Goal: Task Accomplishment & Management: Complete application form

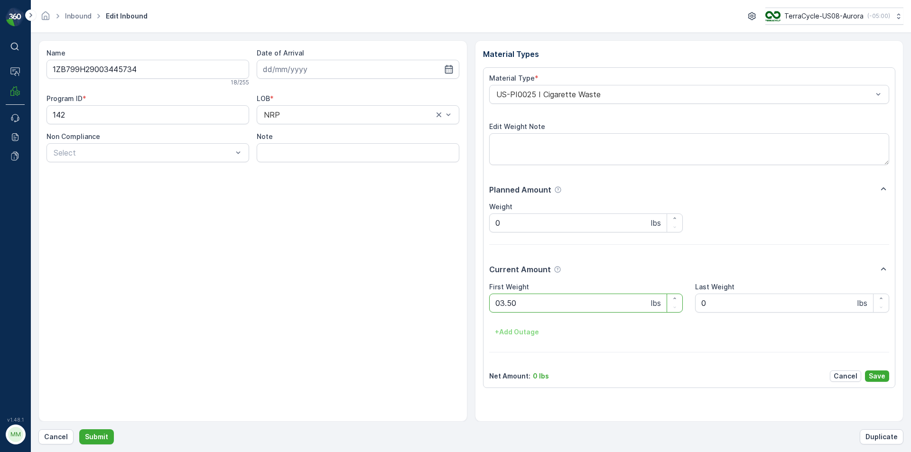
click at [79, 429] on button "Submit" at bounding box center [96, 436] width 35 height 15
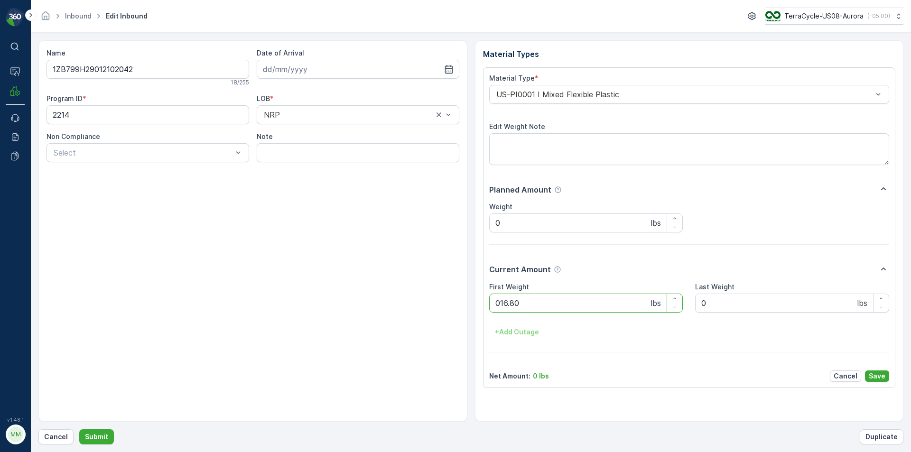
click at [79, 429] on button "Submit" at bounding box center [96, 436] width 35 height 15
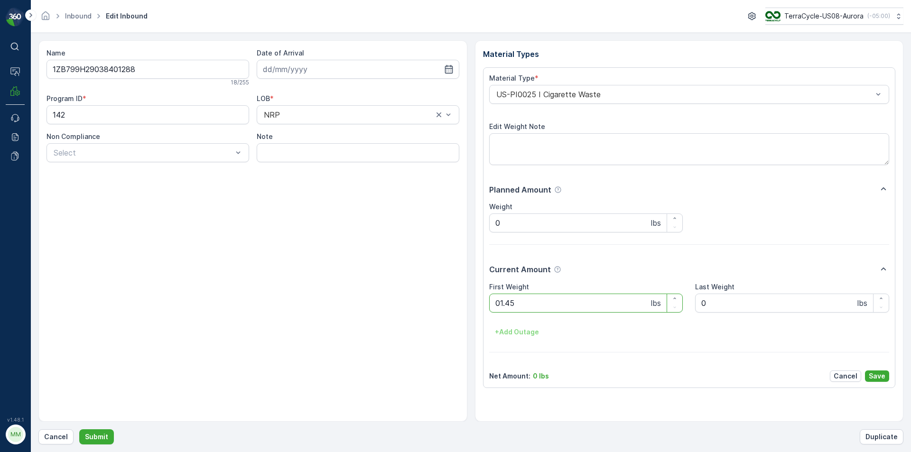
click at [79, 429] on button "Submit" at bounding box center [96, 436] width 35 height 15
drag, startPoint x: 0, startPoint y: 471, endPoint x: 701, endPoint y: 412, distance: 703.6
drag, startPoint x: 701, startPoint y: 412, endPoint x: 910, endPoint y: 471, distance: 217.2
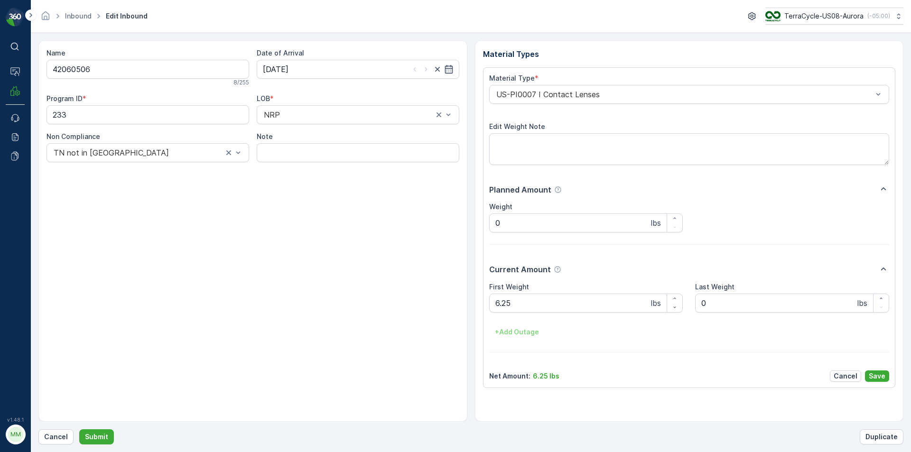
click at [910, 452] on html "⌘B Operations MRF Events Reports Documents v 1.48.1 MM MRF.US08 Inbound Edit In…" at bounding box center [455, 226] width 911 height 452
click at [79, 429] on button "Submit" at bounding box center [96, 436] width 35 height 15
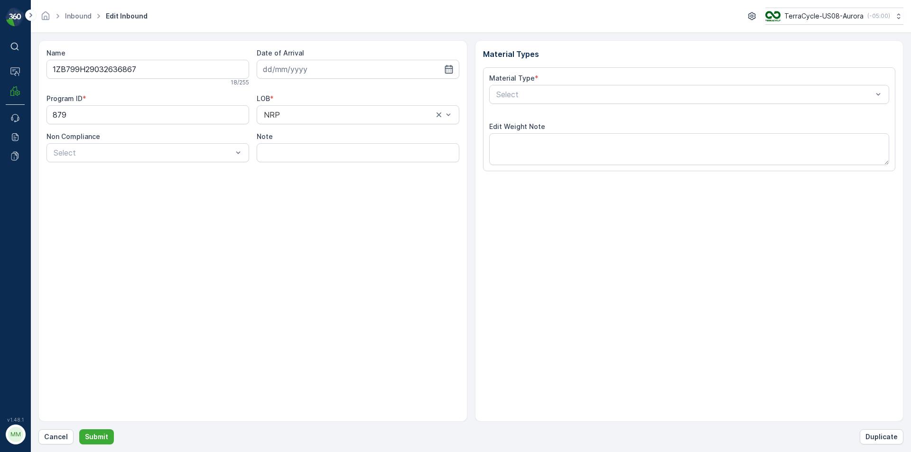
type input "[DATE]"
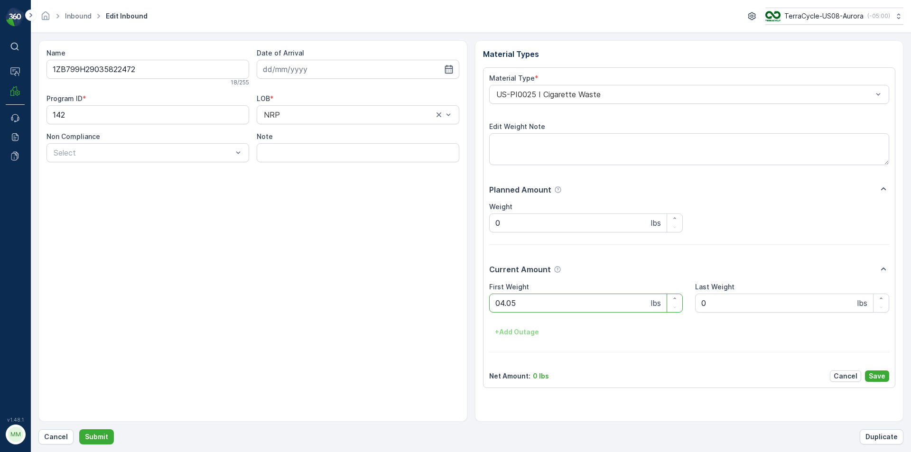
click at [79, 429] on button "Submit" at bounding box center [96, 436] width 35 height 15
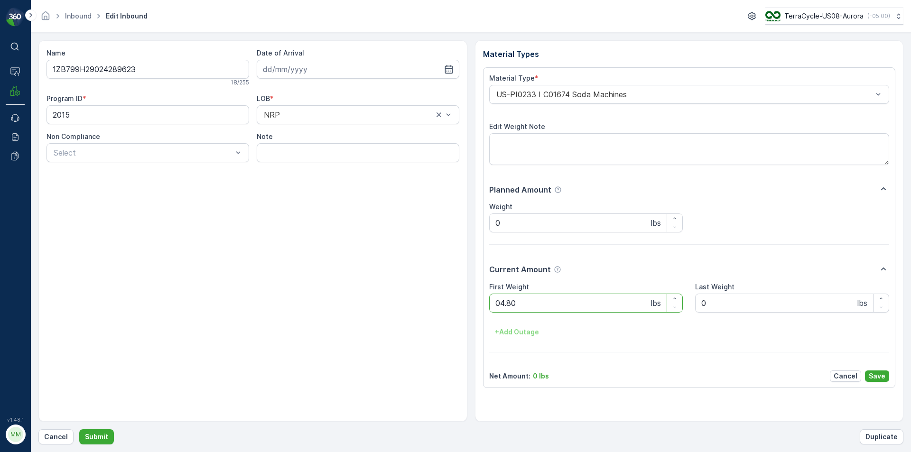
click at [79, 429] on button "Submit" at bounding box center [96, 436] width 35 height 15
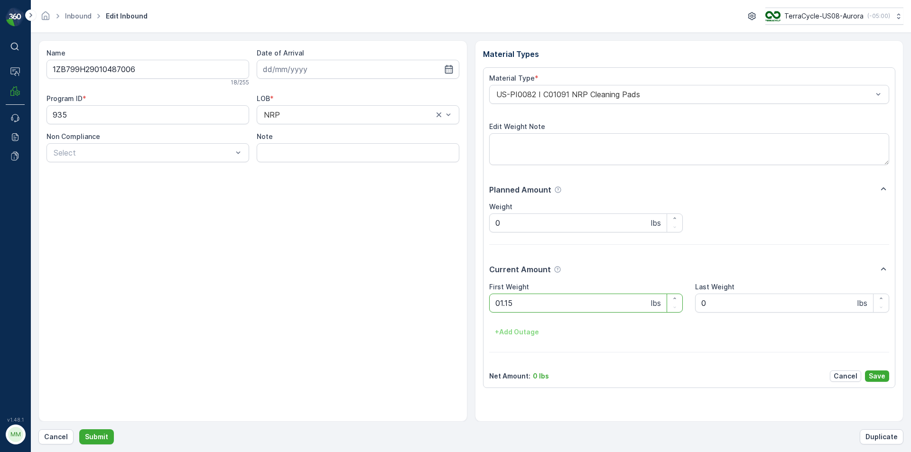
click at [79, 429] on button "Submit" at bounding box center [96, 436] width 35 height 15
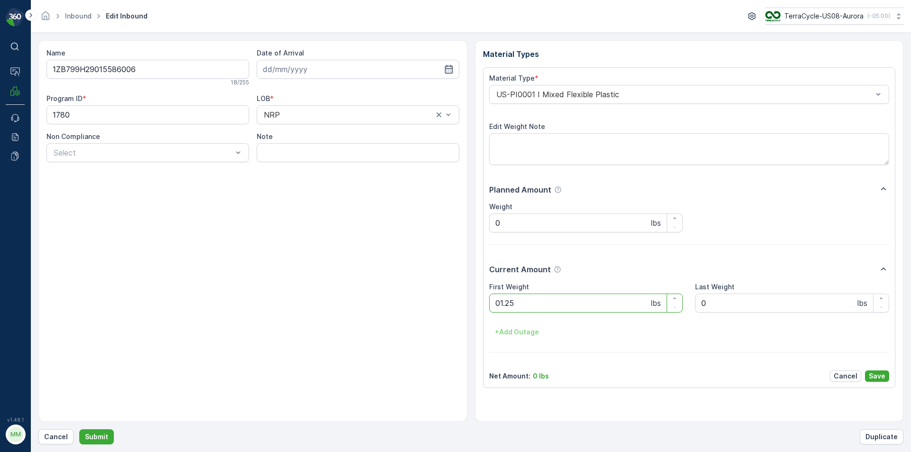
click at [79, 429] on button "Submit" at bounding box center [96, 436] width 35 height 15
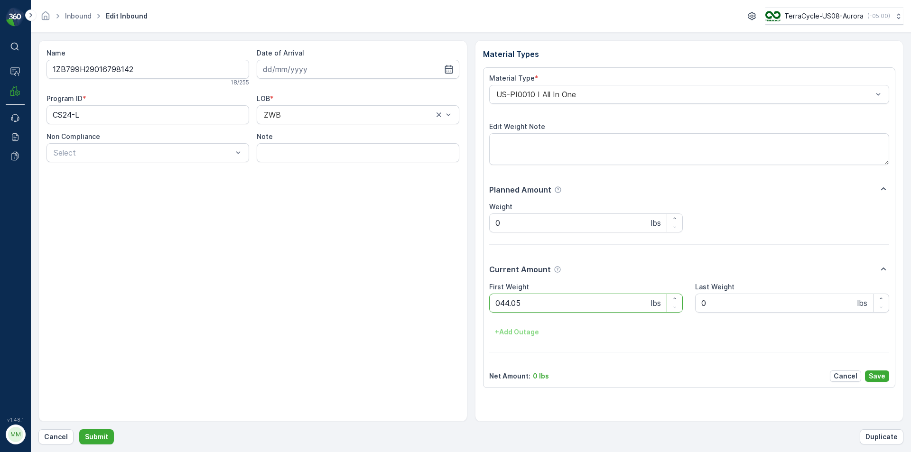
click at [79, 429] on button "Submit" at bounding box center [96, 436] width 35 height 15
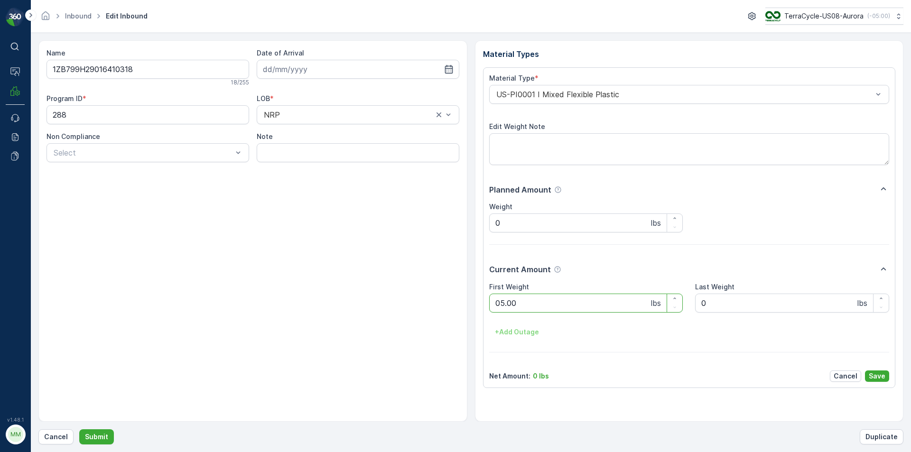
click at [79, 429] on button "Submit" at bounding box center [96, 436] width 35 height 15
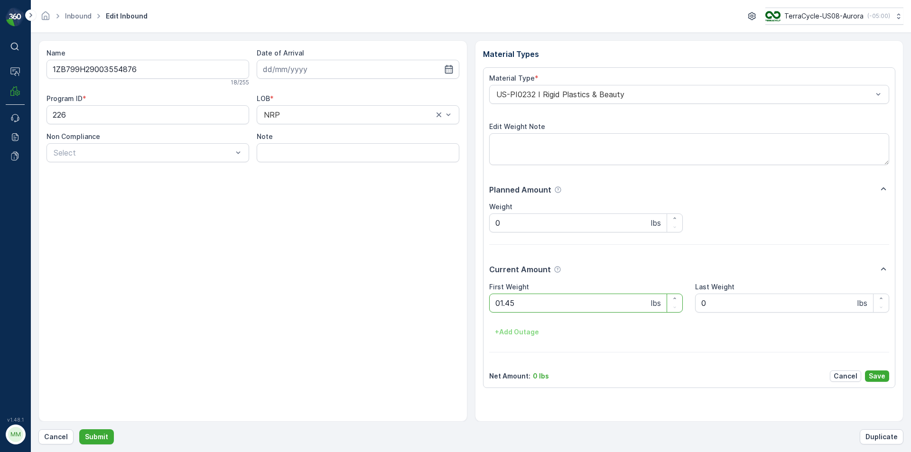
click at [79, 429] on button "Submit" at bounding box center [96, 436] width 35 height 15
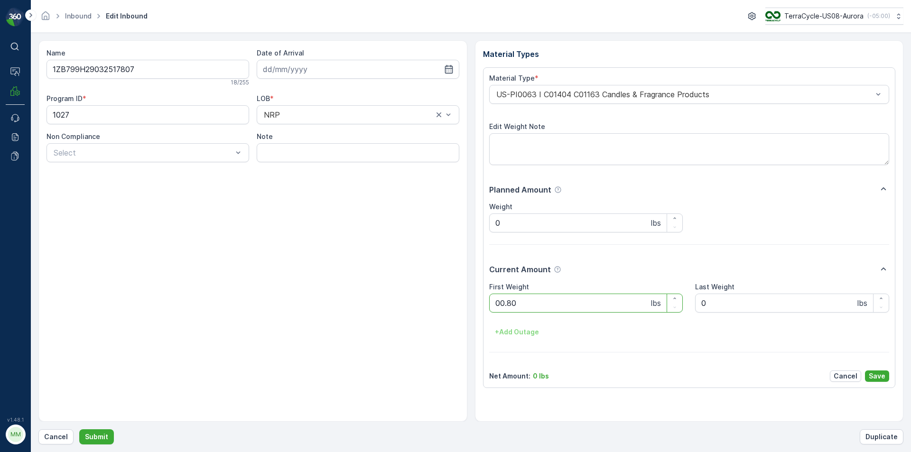
click at [79, 429] on button "Submit" at bounding box center [96, 436] width 35 height 15
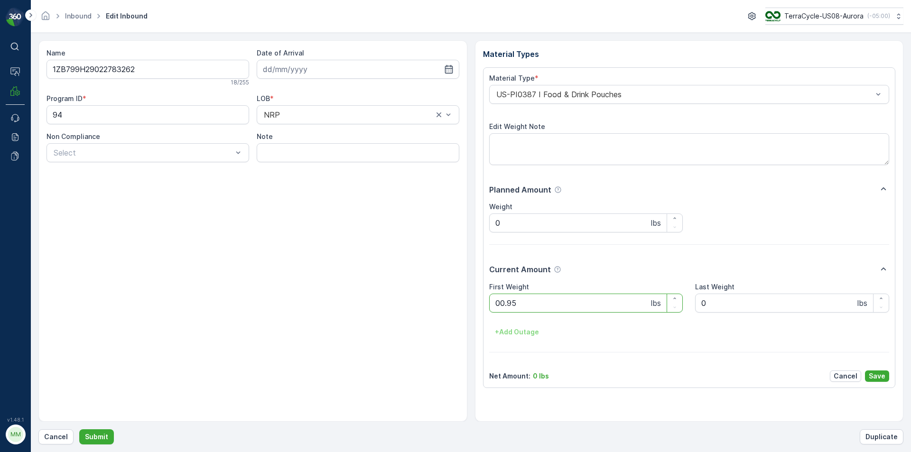
click at [79, 429] on button "Submit" at bounding box center [96, 436] width 35 height 15
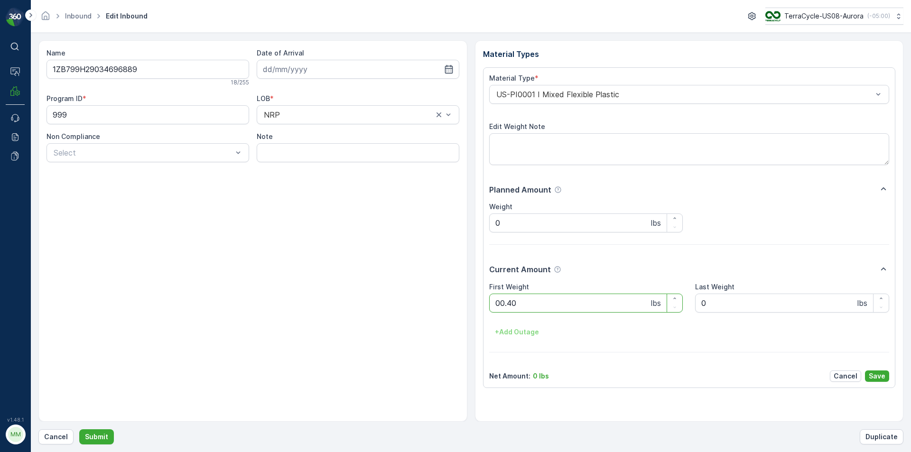
click at [79, 429] on button "Submit" at bounding box center [96, 436] width 35 height 15
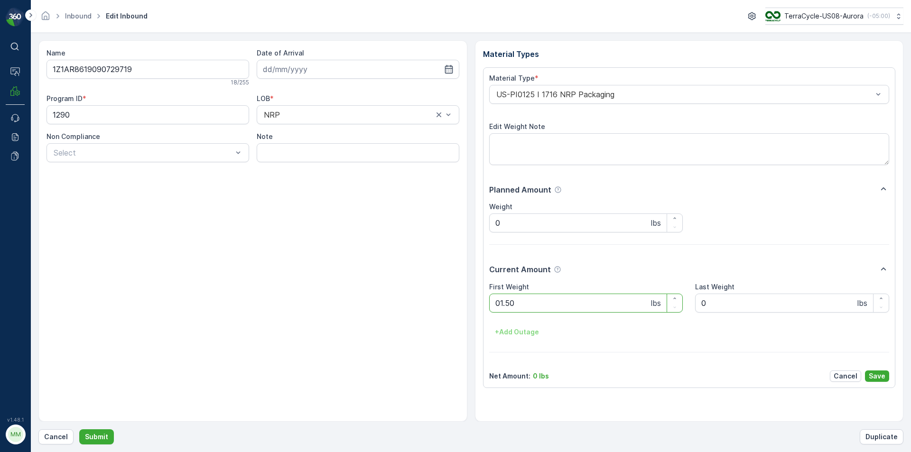
click at [79, 429] on button "Submit" at bounding box center [96, 436] width 35 height 15
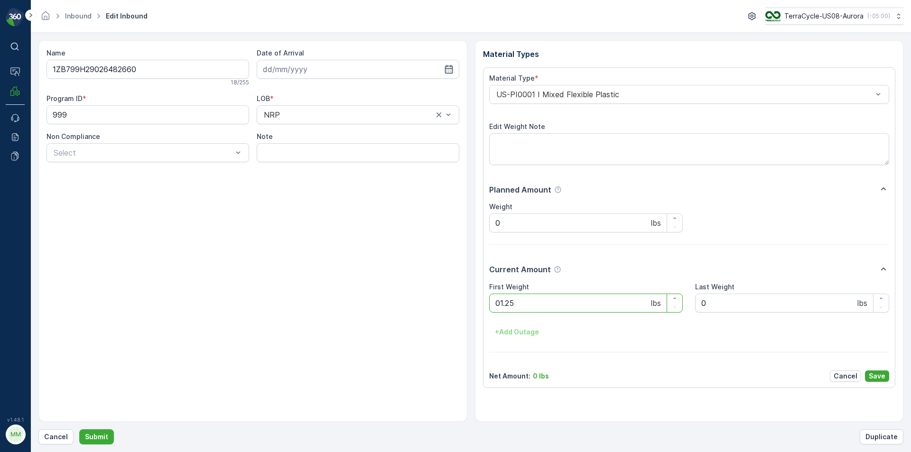
click at [79, 429] on button "Submit" at bounding box center [96, 436] width 35 height 15
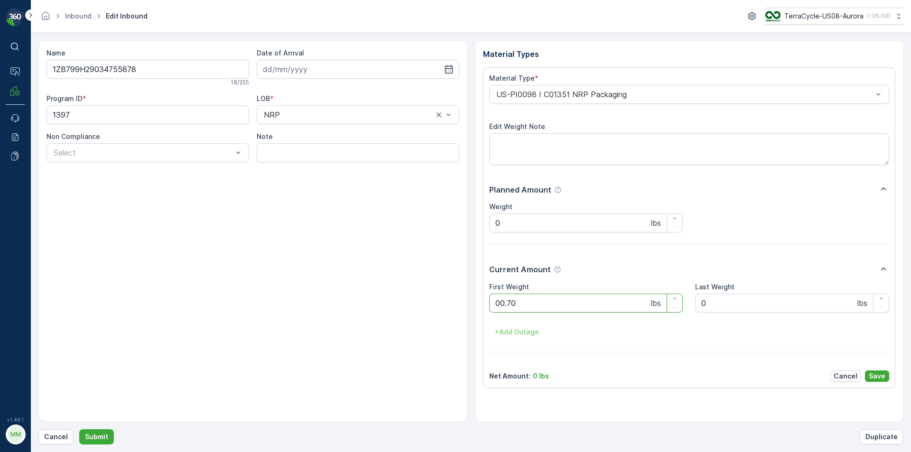
click at [79, 429] on button "Submit" at bounding box center [96, 436] width 35 height 15
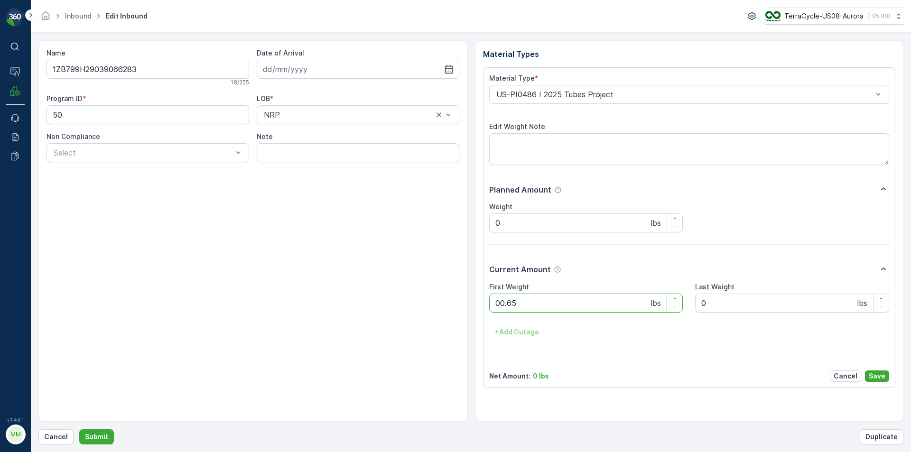
click at [79, 429] on button "Submit" at bounding box center [96, 436] width 35 height 15
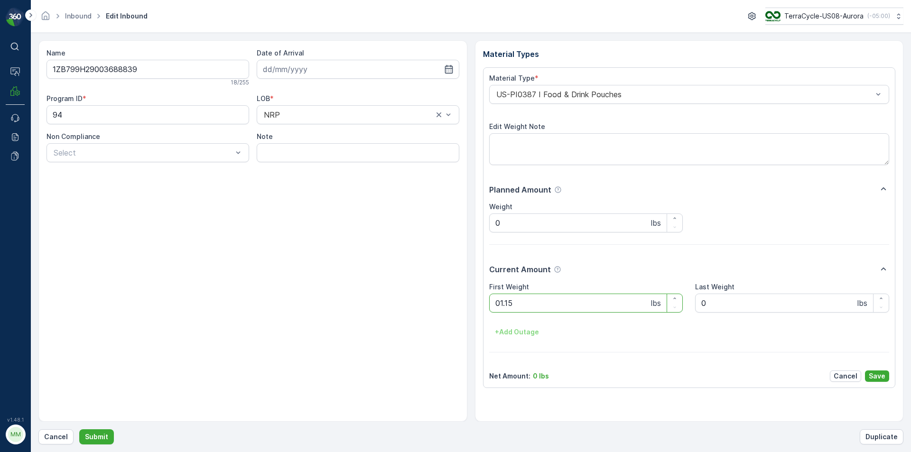
click at [79, 429] on button "Submit" at bounding box center [96, 436] width 35 height 15
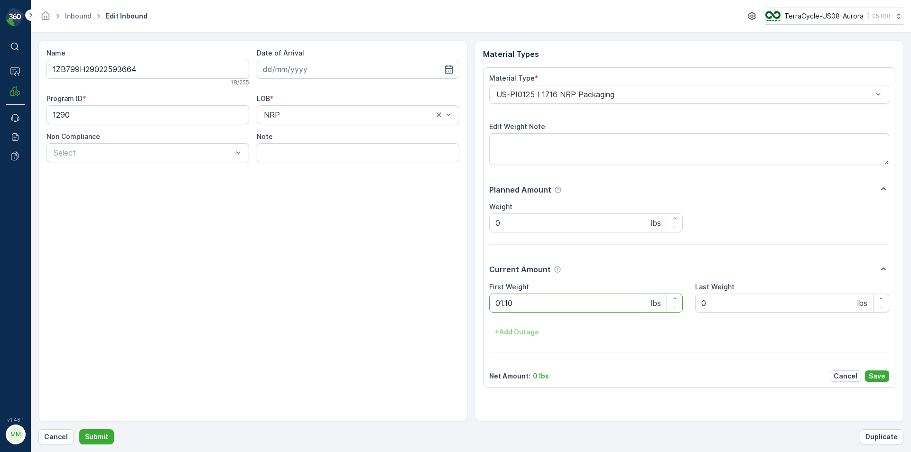
click at [79, 429] on button "Submit" at bounding box center [96, 436] width 35 height 15
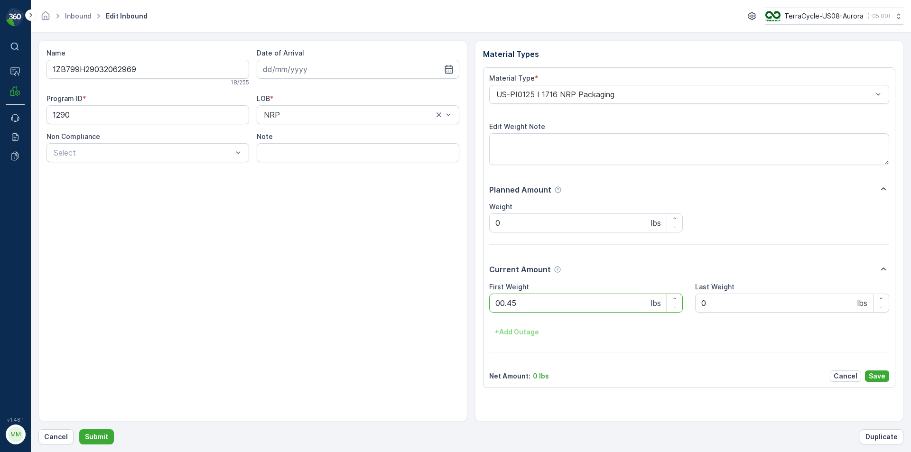
click at [79, 429] on button "Submit" at bounding box center [96, 436] width 35 height 15
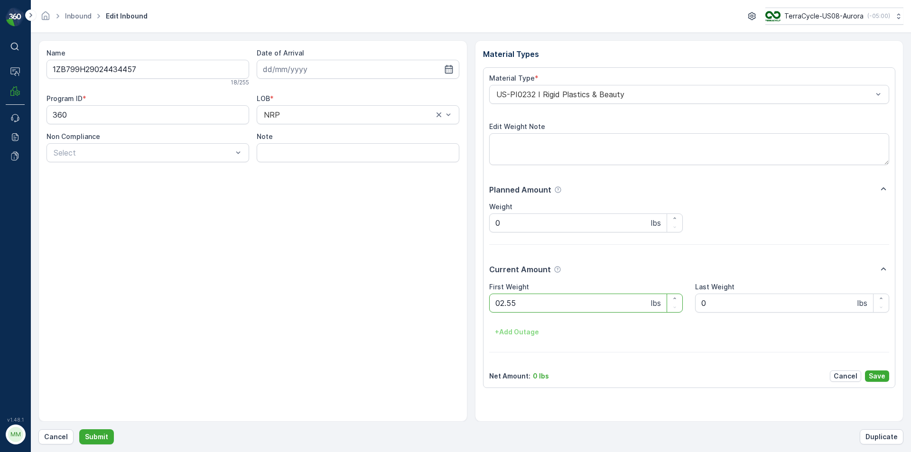
click at [79, 429] on button "Submit" at bounding box center [96, 436] width 35 height 15
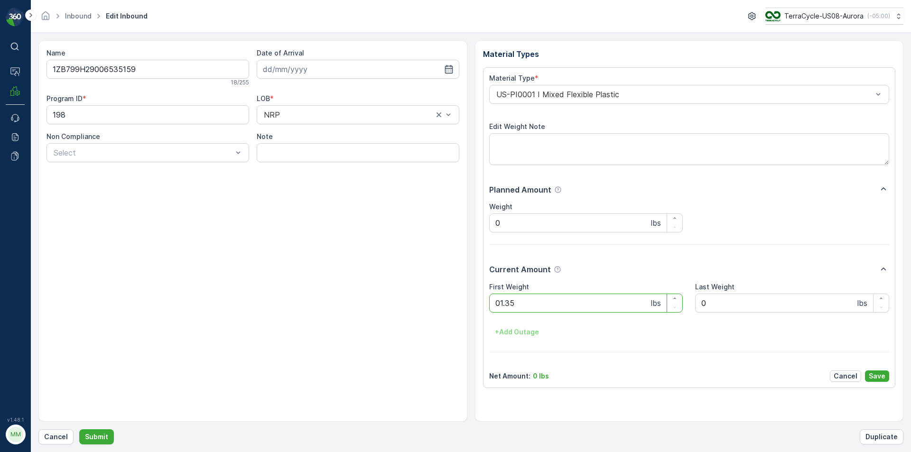
click at [79, 429] on button "Submit" at bounding box center [96, 436] width 35 height 15
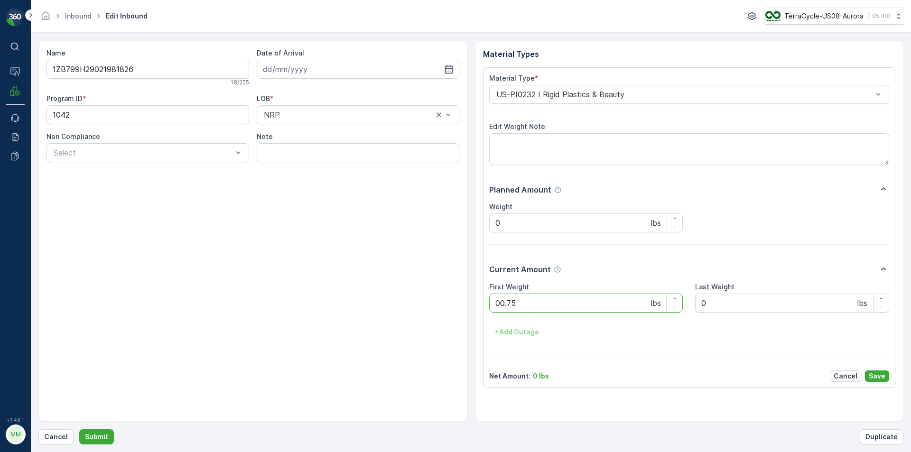
click at [79, 429] on button "Submit" at bounding box center [96, 436] width 35 height 15
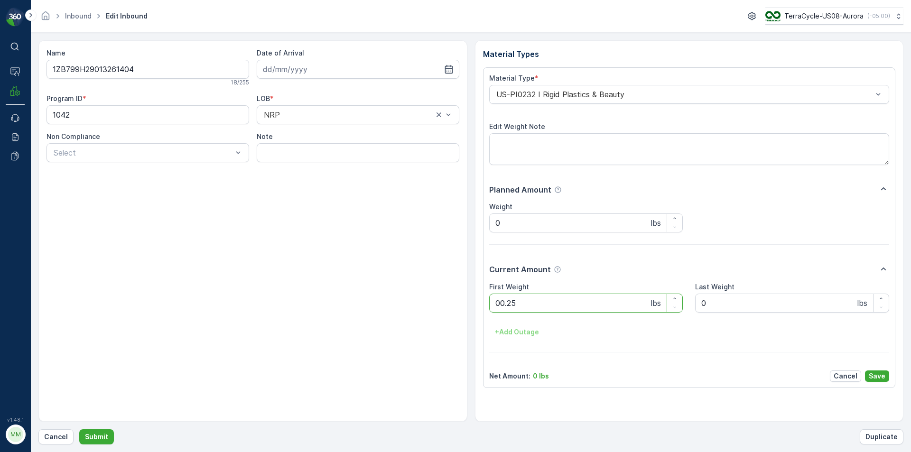
click at [79, 429] on button "Submit" at bounding box center [96, 436] width 35 height 15
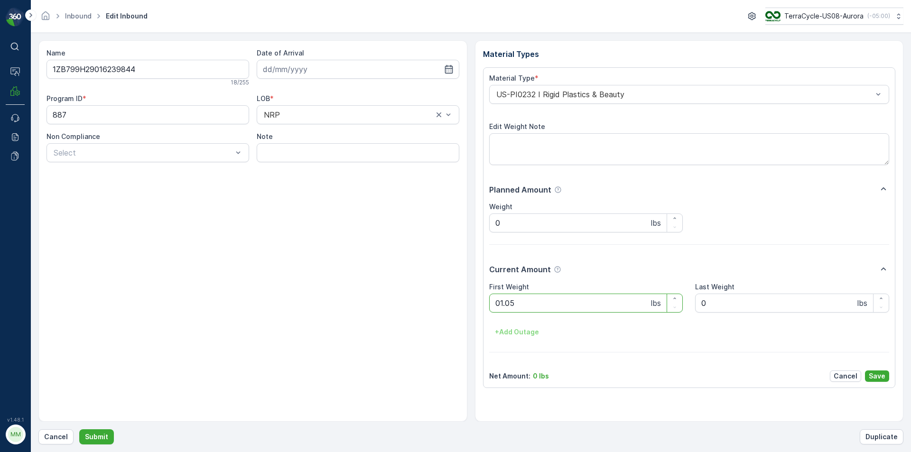
click at [79, 429] on button "Submit" at bounding box center [96, 436] width 35 height 15
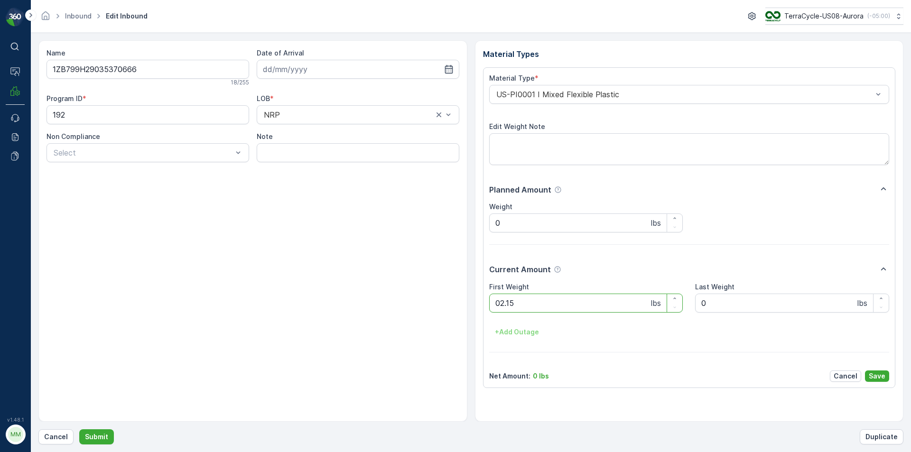
click at [79, 429] on button "Submit" at bounding box center [96, 436] width 35 height 15
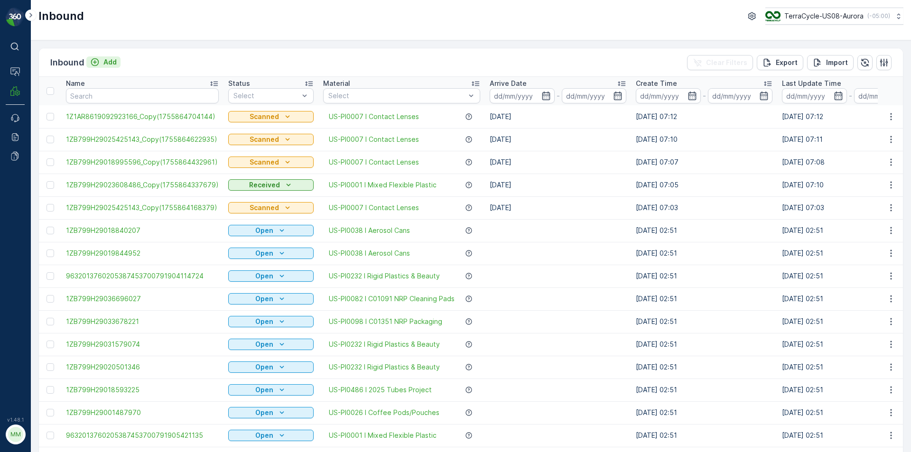
click at [103, 63] on p "Add" at bounding box center [109, 61] width 13 height 9
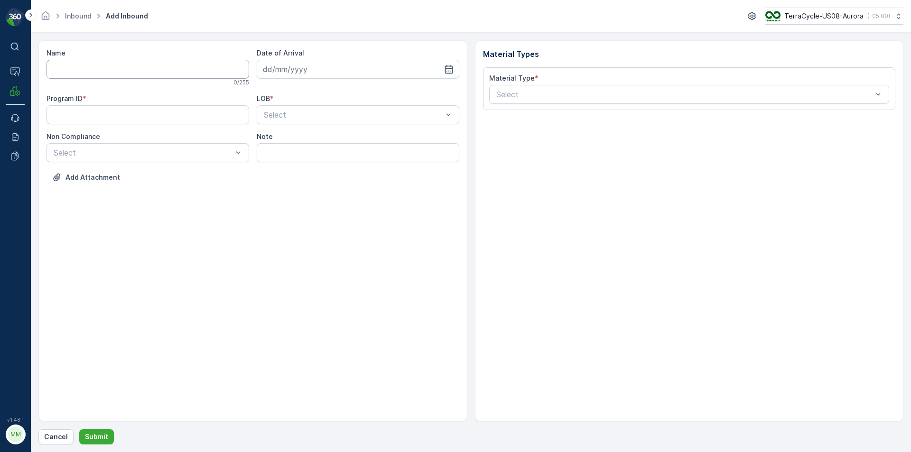
click at [106, 64] on input "Name" at bounding box center [147, 69] width 203 height 19
type input "1ZB799H29028899896"
click at [79, 429] on button "Submit" at bounding box center [96, 436] width 35 height 15
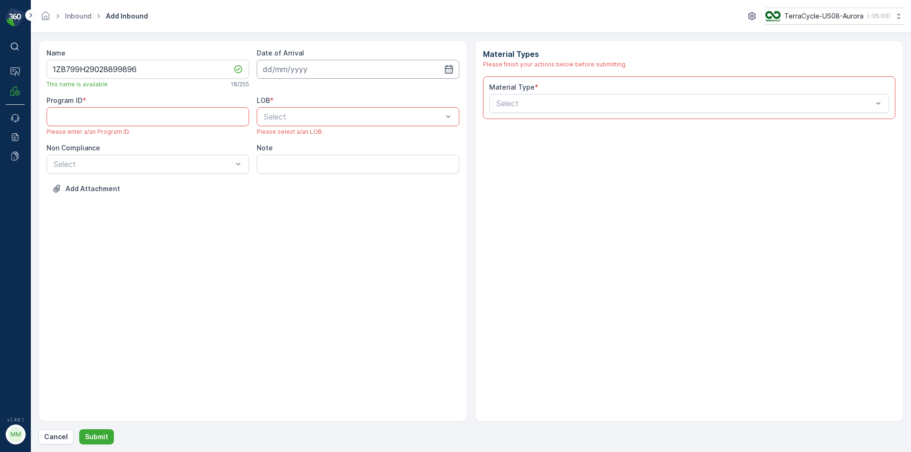
click at [304, 66] on input at bounding box center [358, 69] width 203 height 19
click at [356, 193] on div "22" at bounding box center [358, 186] width 15 height 15
type input "[DATE]"
click at [219, 166] on div at bounding box center [143, 164] width 181 height 9
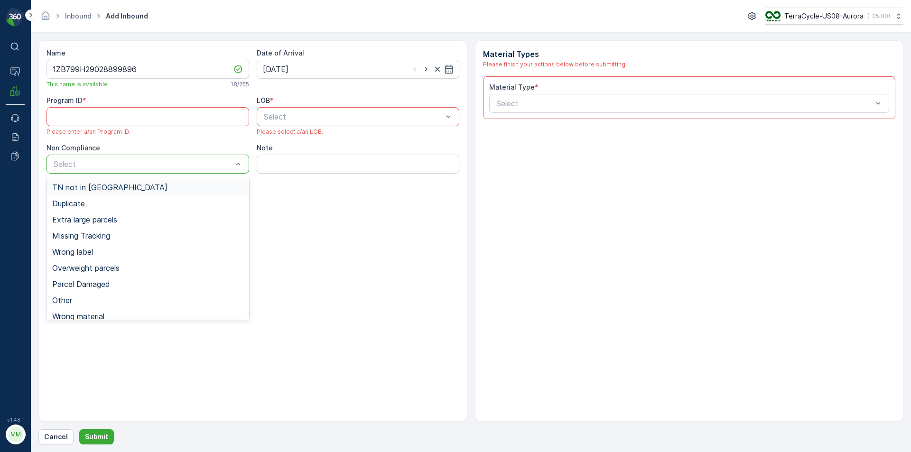
click at [177, 193] on div "TN not in [GEOGRAPHIC_DATA]" at bounding box center [147, 187] width 203 height 16
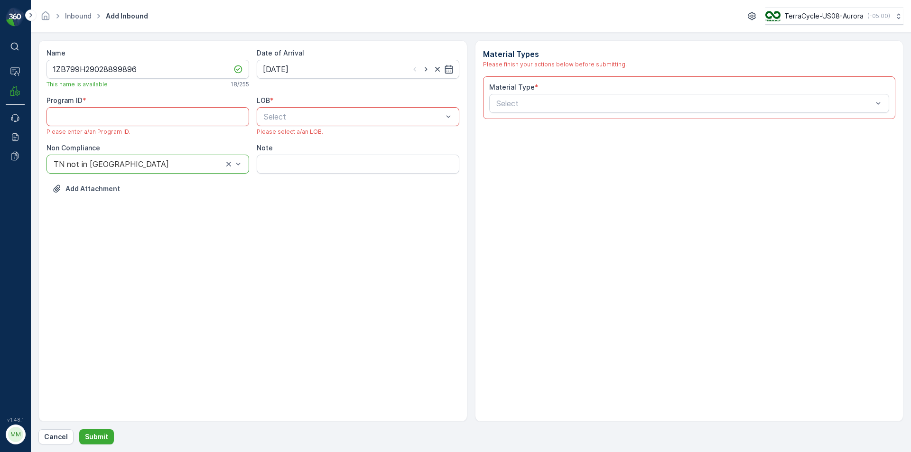
click at [320, 114] on div at bounding box center [353, 116] width 181 height 9
click at [294, 157] on div "ZWB" at bounding box center [357, 156] width 191 height 9
click at [505, 111] on div "Select" at bounding box center [689, 103] width 400 height 19
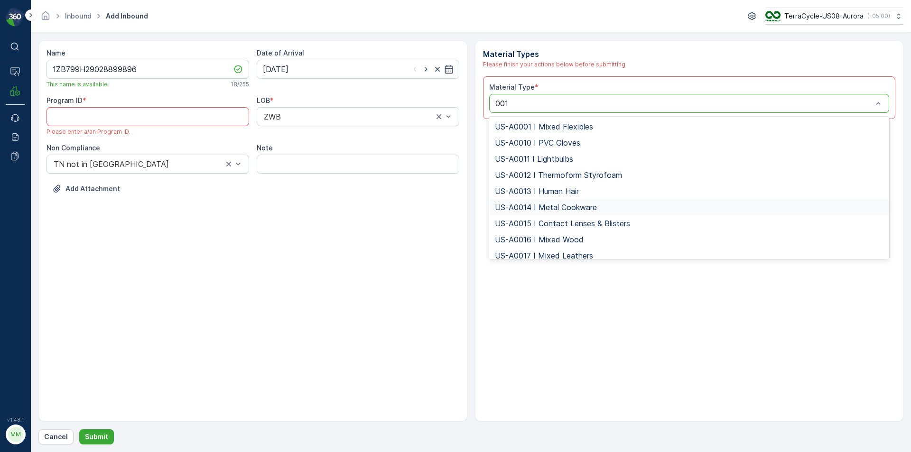
type input "0010"
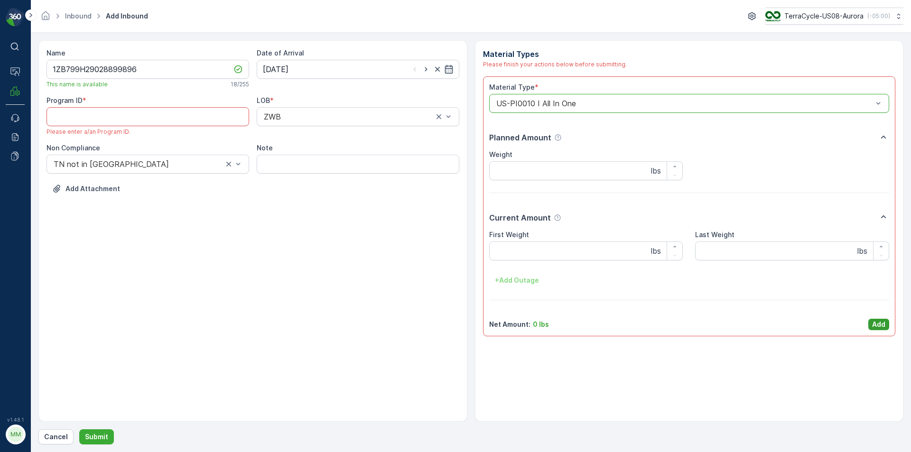
click at [881, 320] on p "Add" at bounding box center [878, 324] width 13 height 9
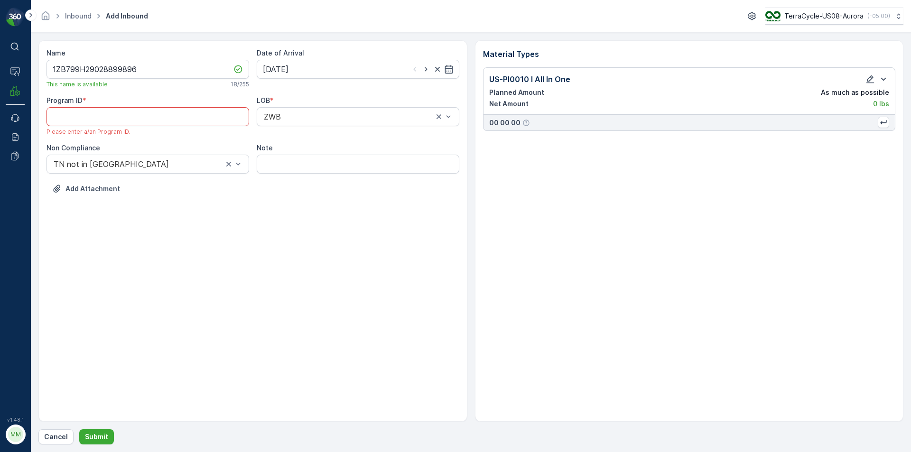
click at [189, 114] on ID "Program ID" at bounding box center [147, 116] width 203 height 19
paste ID "CS24"
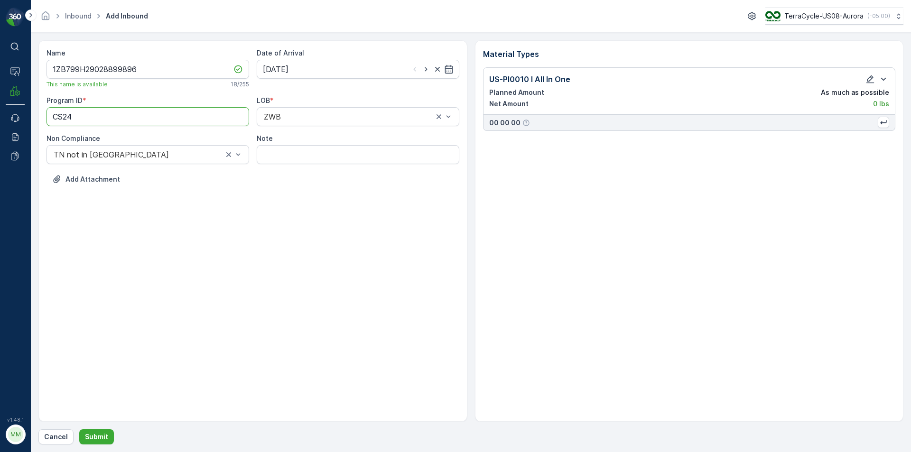
type ID "CS24"
click at [309, 293] on div "Name 1ZB799H29028899896 This name is available 18 / 255 Date of Arrival [DATE] …" at bounding box center [252, 230] width 429 height 381
click at [107, 439] on button "Submit" at bounding box center [96, 436] width 35 height 15
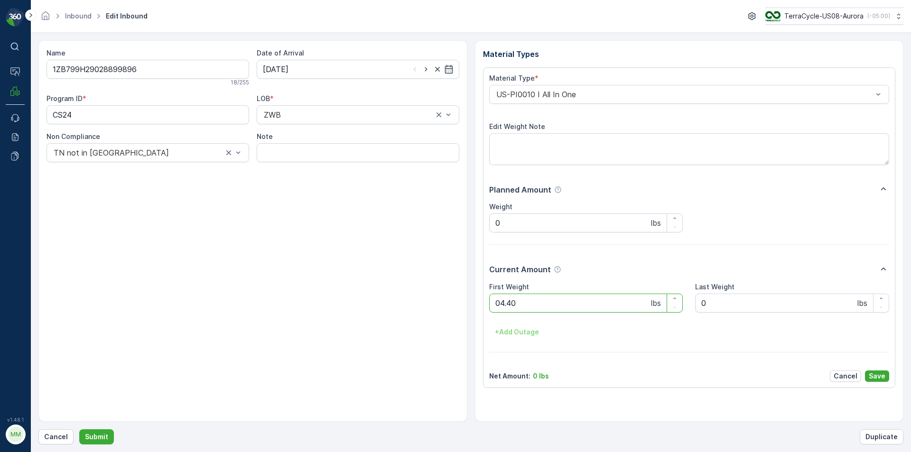
click at [79, 429] on button "Submit" at bounding box center [96, 436] width 35 height 15
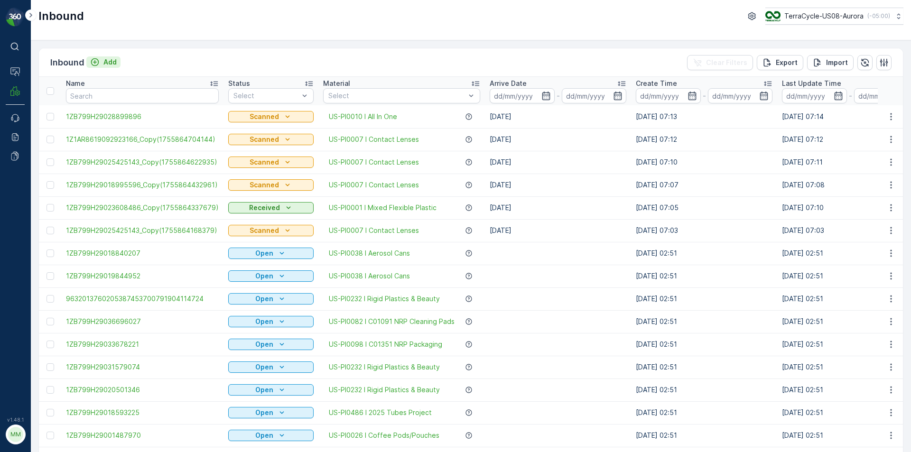
click at [116, 60] on p "Add" at bounding box center [109, 61] width 13 height 9
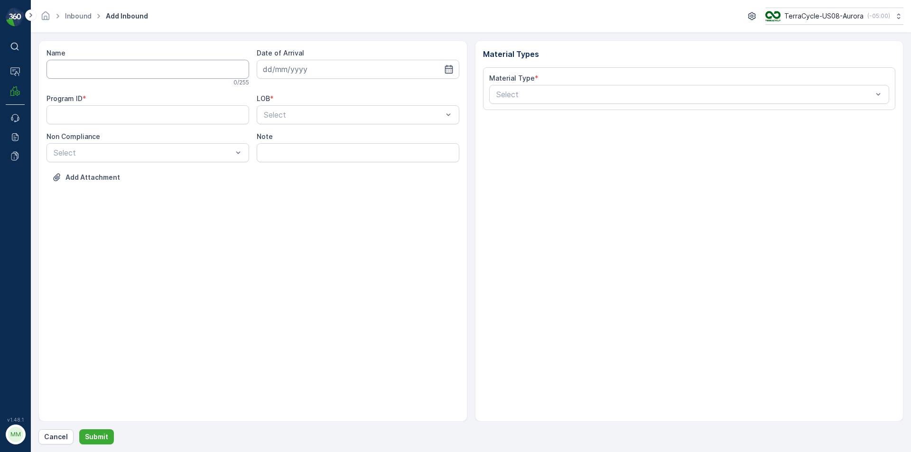
click at [116, 62] on input "Name" at bounding box center [147, 69] width 203 height 19
type input "1ZB799H29032587947"
click at [79, 429] on button "Submit" at bounding box center [96, 436] width 35 height 15
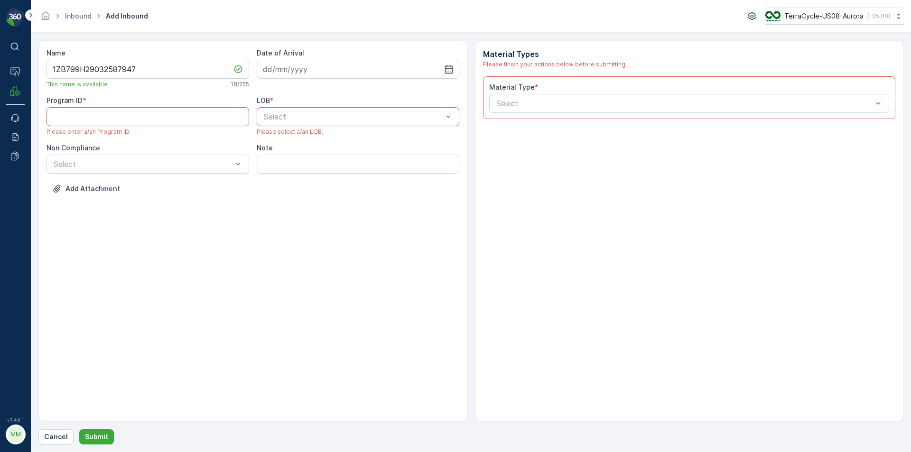
click at [284, 119] on div at bounding box center [353, 116] width 181 height 9
click at [282, 153] on div "ZWB" at bounding box center [357, 156] width 191 height 9
click at [300, 76] on input at bounding box center [358, 69] width 203 height 19
click at [356, 186] on div "22" at bounding box center [358, 186] width 15 height 15
type input "[DATE]"
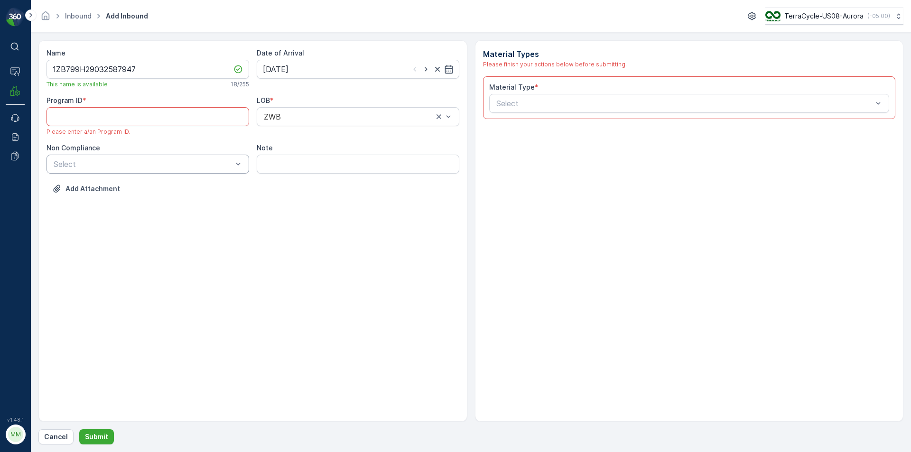
click at [220, 165] on div at bounding box center [143, 164] width 181 height 9
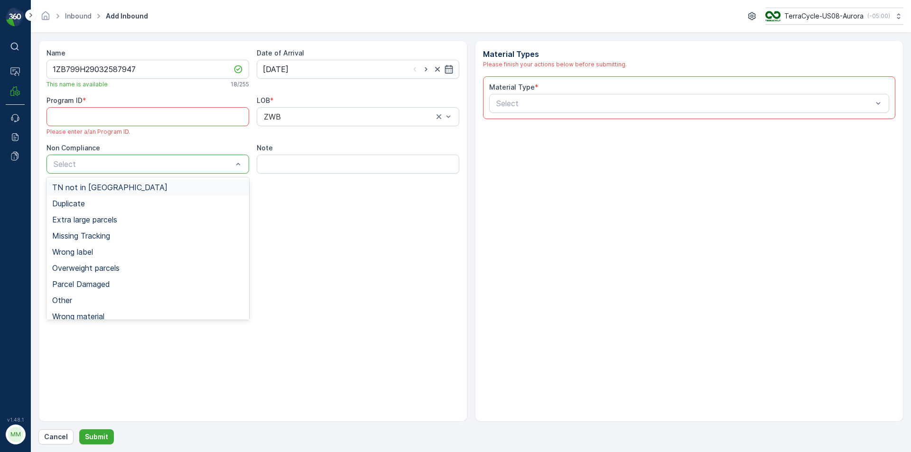
click at [177, 192] on div "TN not in [GEOGRAPHIC_DATA]" at bounding box center [147, 187] width 203 height 16
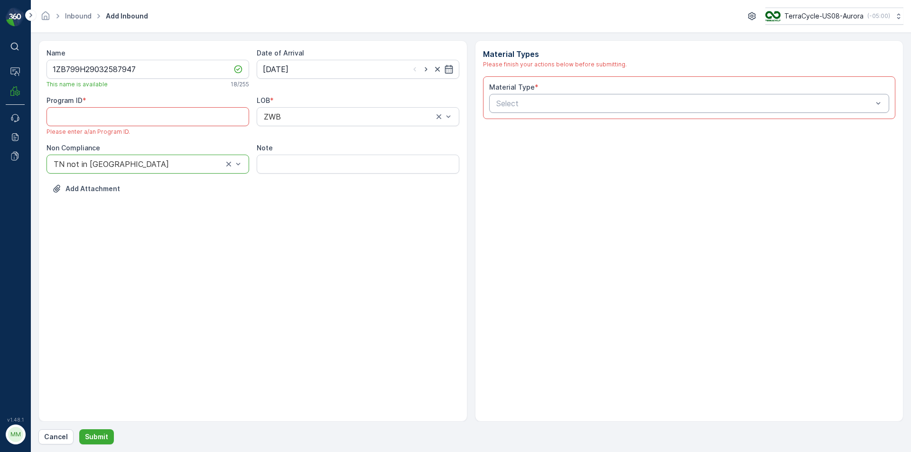
click at [527, 107] on div at bounding box center [684, 103] width 379 height 9
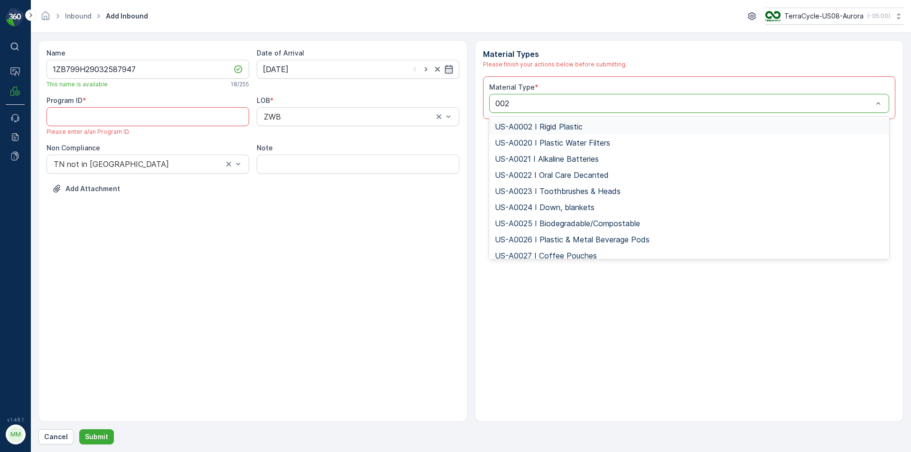
type input "0026"
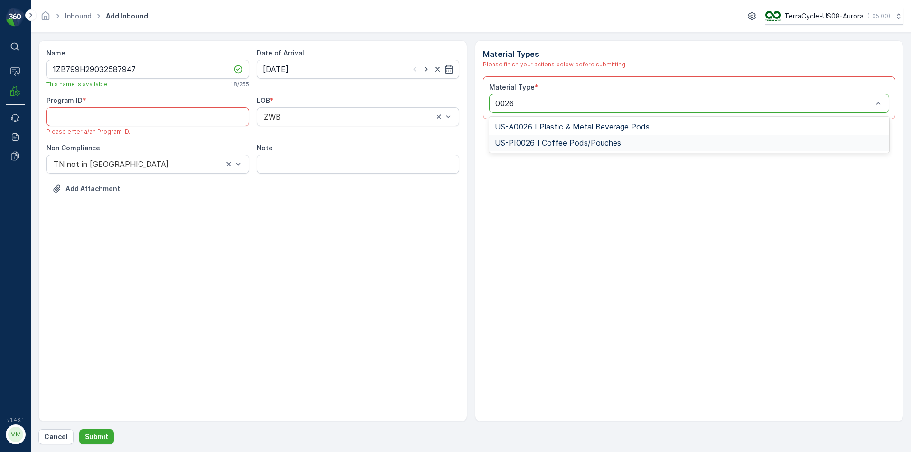
click at [643, 138] on div "US-PI0026 I Coffee Pods/Pouches" at bounding box center [689, 143] width 400 height 16
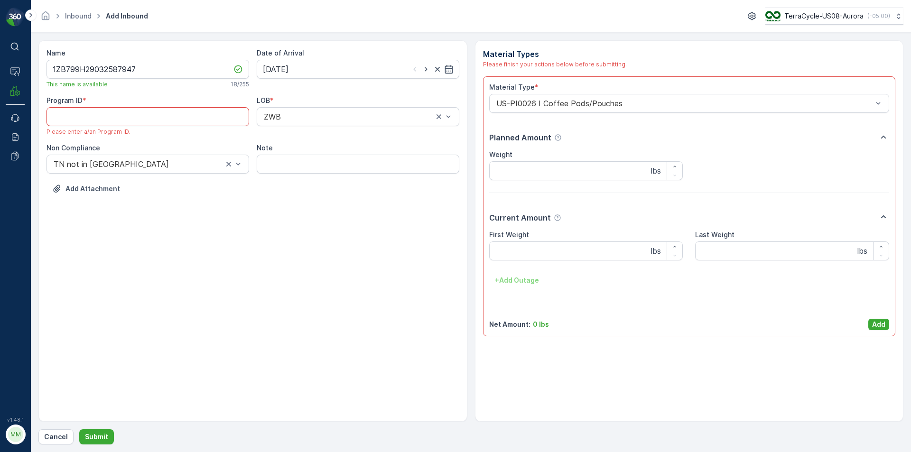
paste ID "CS8"
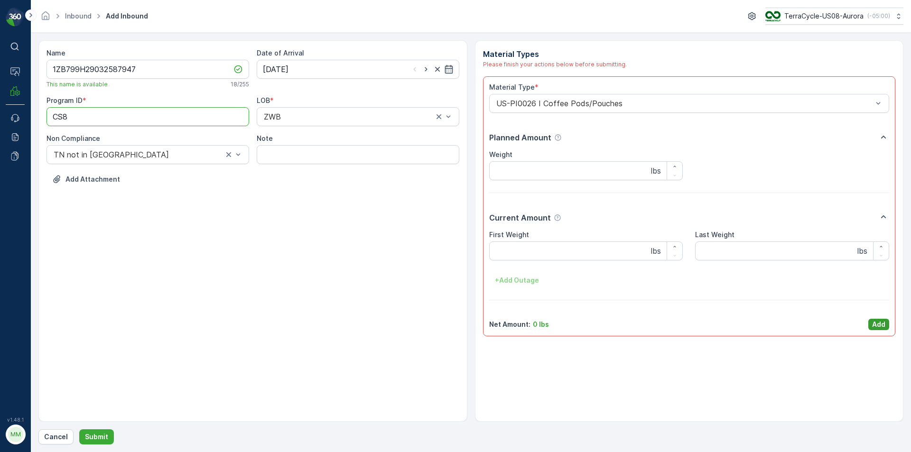
type ID "CS8"
click at [877, 329] on p "Add" at bounding box center [878, 324] width 13 height 9
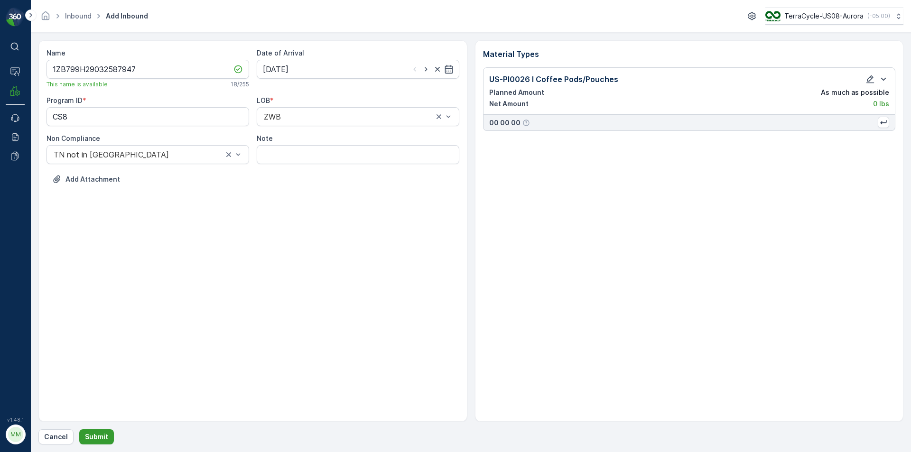
click at [90, 436] on p "Submit" at bounding box center [96, 436] width 23 height 9
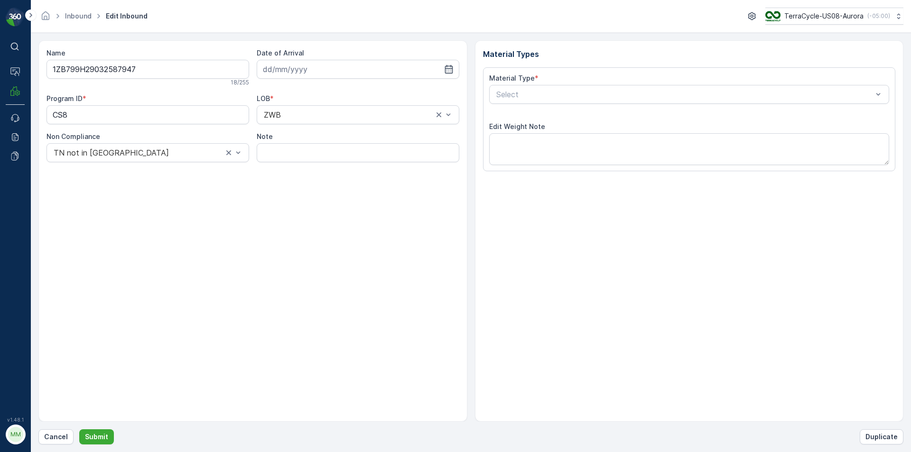
type input "[DATE]"
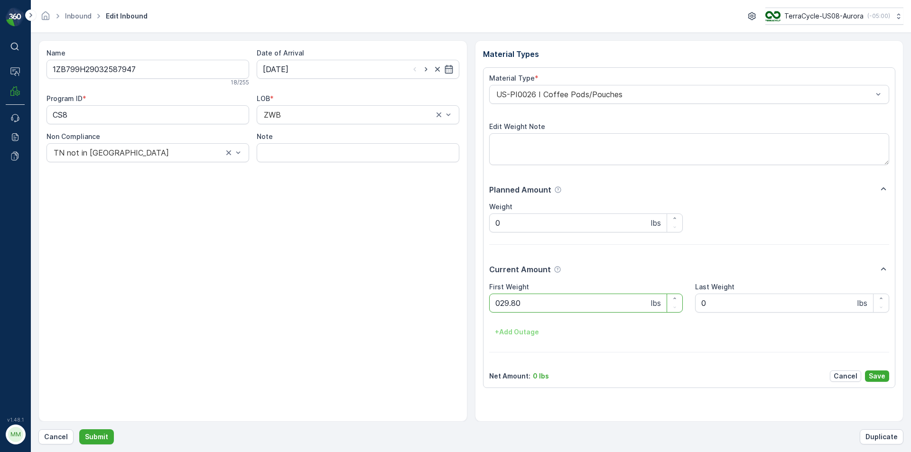
click at [79, 429] on button "Submit" at bounding box center [96, 436] width 35 height 15
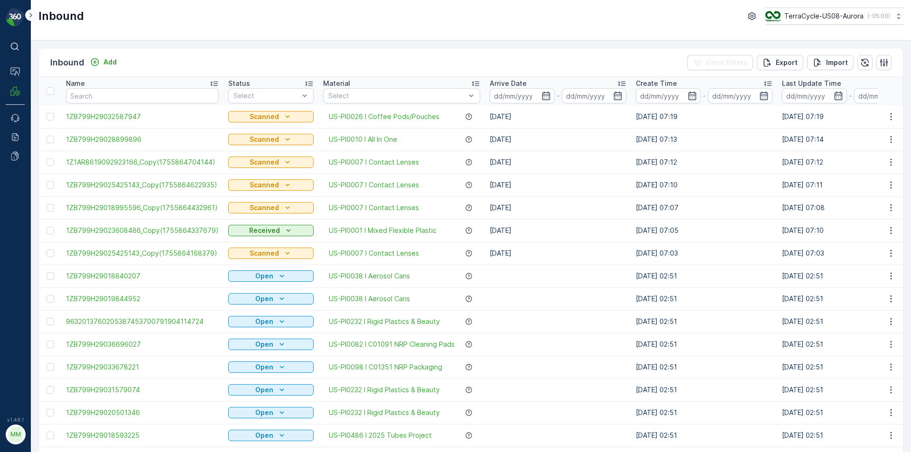
drag, startPoint x: 193, startPoint y: 262, endPoint x: 108, endPoint y: 65, distance: 214.4
click at [108, 65] on p "Add" at bounding box center [109, 61] width 13 height 9
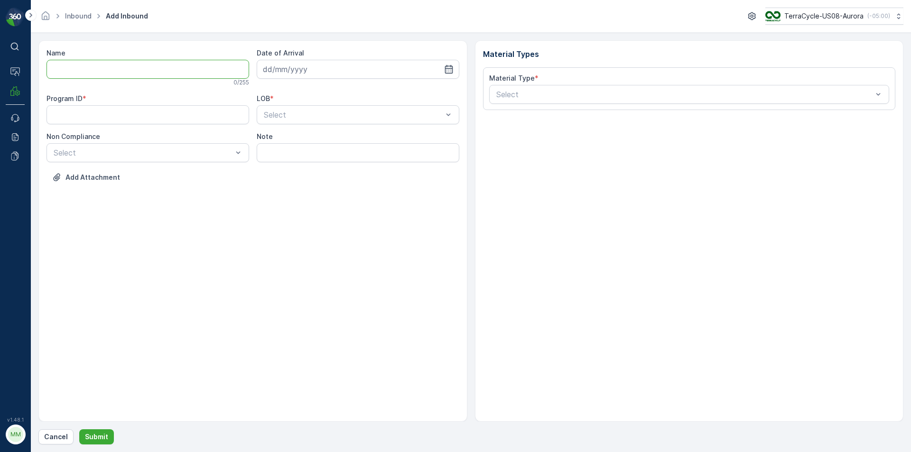
click at [114, 70] on input "Name" at bounding box center [147, 69] width 203 height 19
type input "9622001900000229876200415593035606"
click at [79, 429] on button "Submit" at bounding box center [96, 436] width 35 height 15
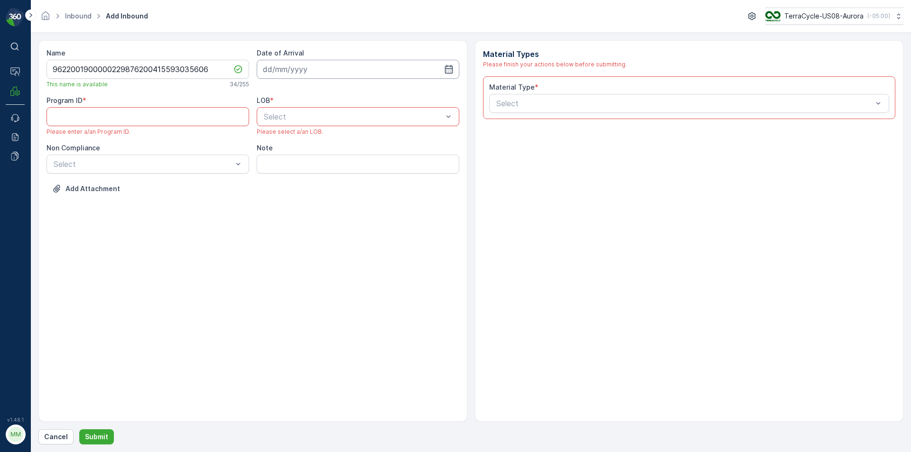
click at [371, 68] on input at bounding box center [358, 69] width 203 height 19
click at [356, 186] on div "22" at bounding box center [358, 186] width 15 height 15
type input "[DATE]"
click at [353, 115] on div at bounding box center [353, 116] width 181 height 9
click at [315, 157] on div "ZWB" at bounding box center [357, 156] width 191 height 9
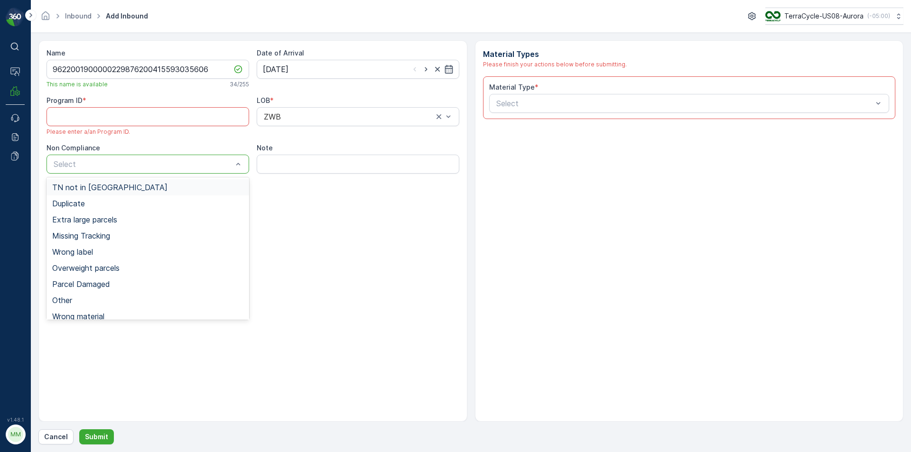
drag, startPoint x: 161, startPoint y: 186, endPoint x: 308, endPoint y: 156, distance: 150.0
click at [161, 186] on div "TN not in [GEOGRAPHIC_DATA]" at bounding box center [147, 187] width 191 height 9
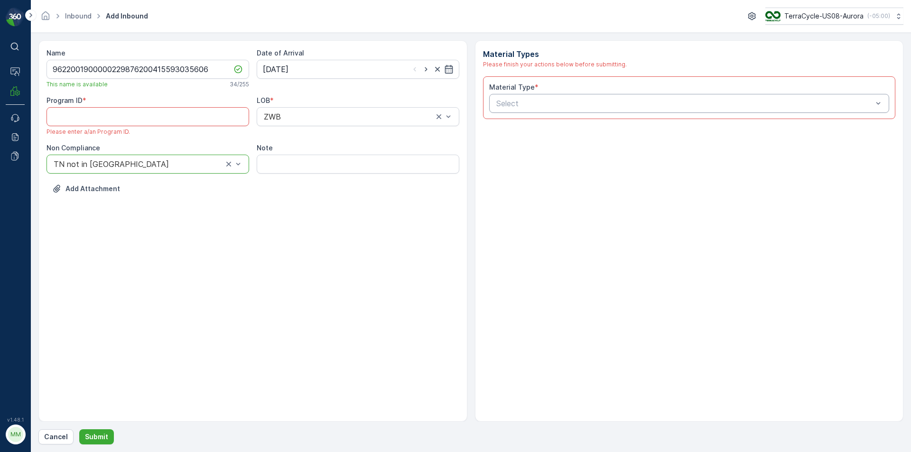
click at [624, 111] on div "Select" at bounding box center [689, 103] width 400 height 19
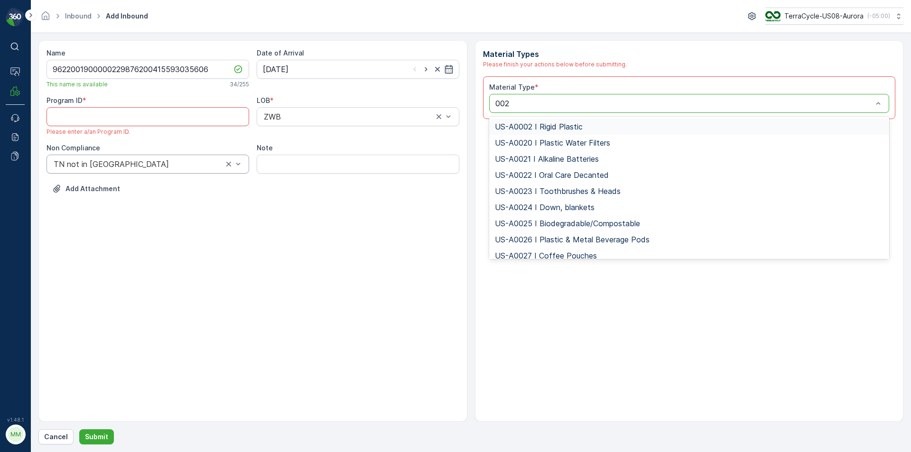
type input "0026"
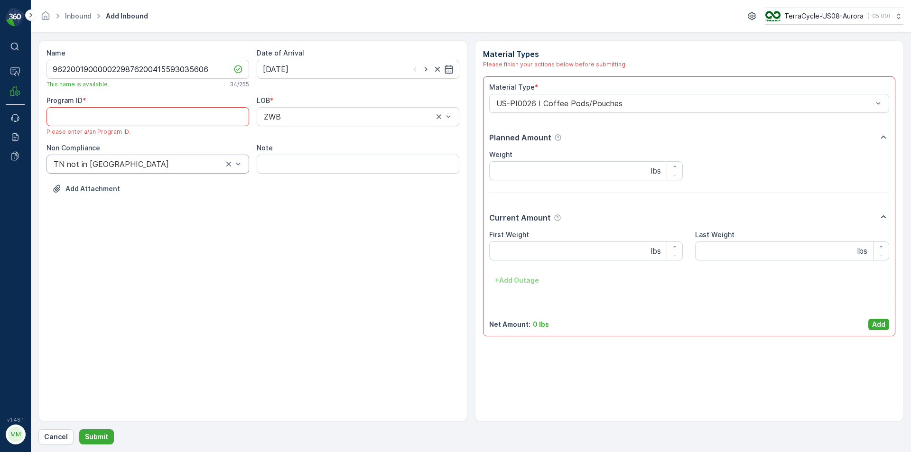
paste ID "CS187"
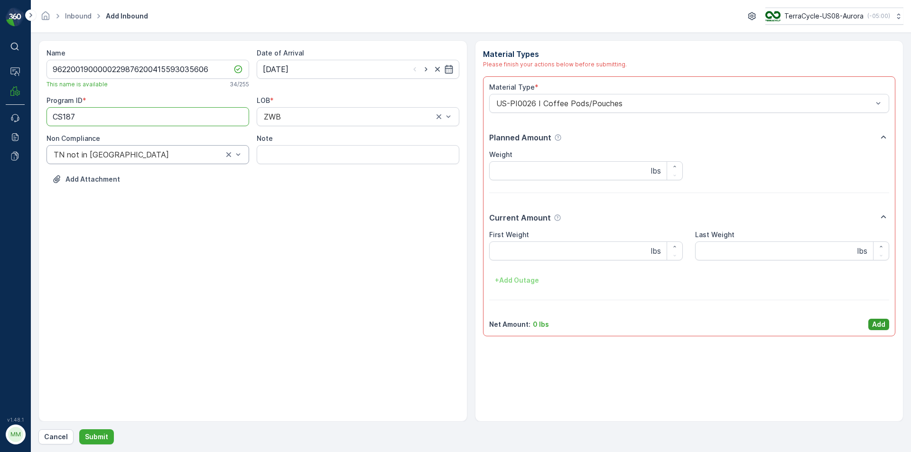
type ID "CS187"
click at [881, 325] on p "Add" at bounding box center [878, 324] width 13 height 9
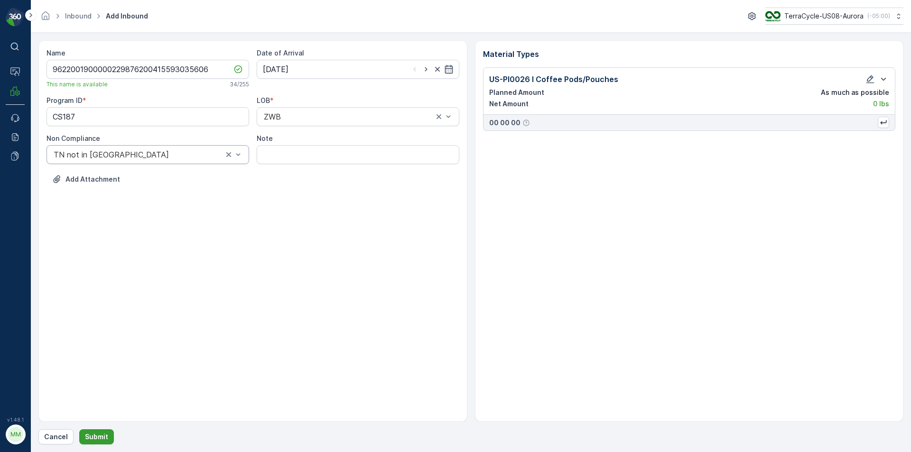
click at [96, 435] on p "Submit" at bounding box center [96, 436] width 23 height 9
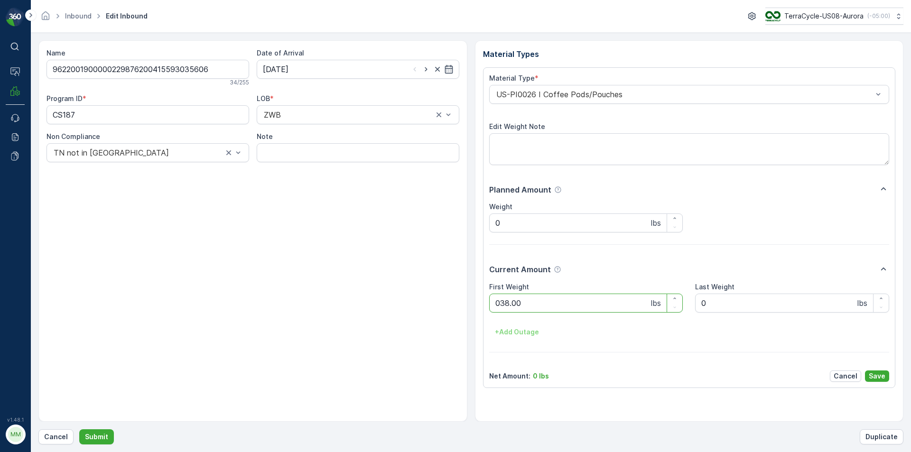
click at [79, 429] on button "Submit" at bounding box center [96, 436] width 35 height 15
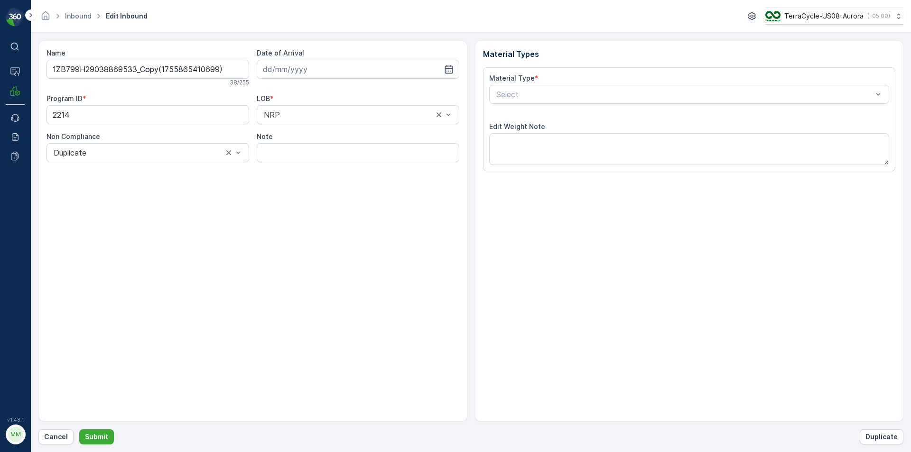
type input "[DATE]"
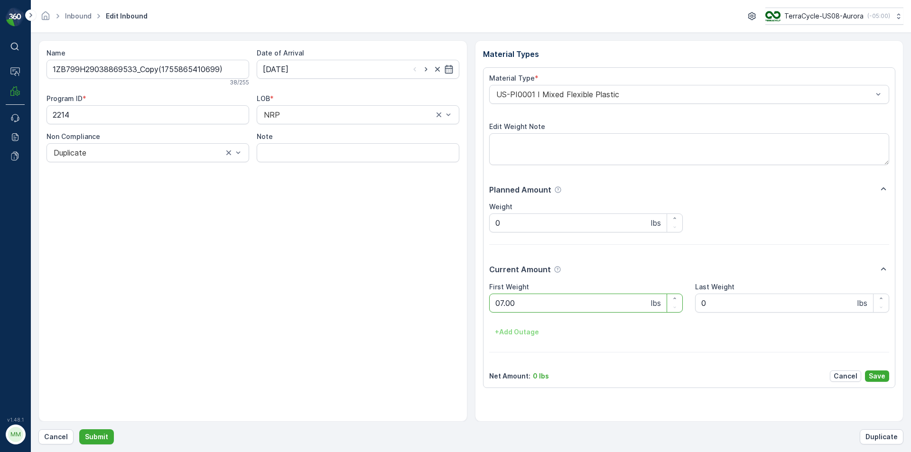
click at [79, 429] on button "Submit" at bounding box center [96, 436] width 35 height 15
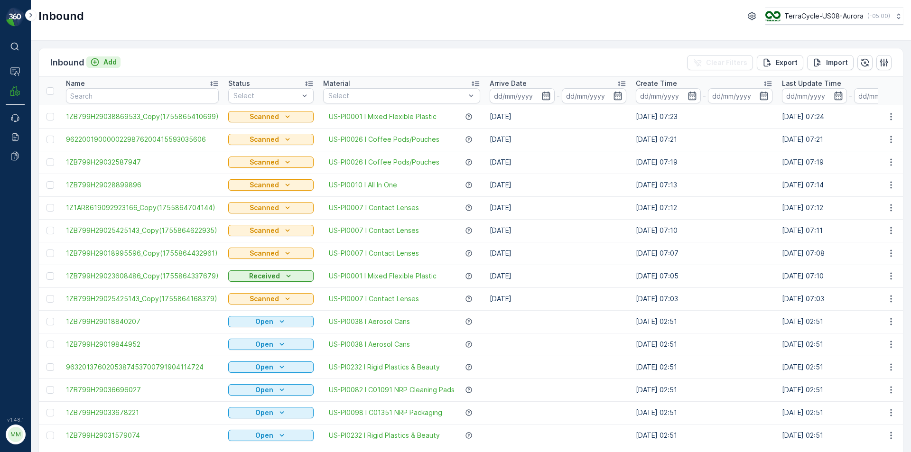
click at [111, 60] on p "Add" at bounding box center [109, 61] width 13 height 9
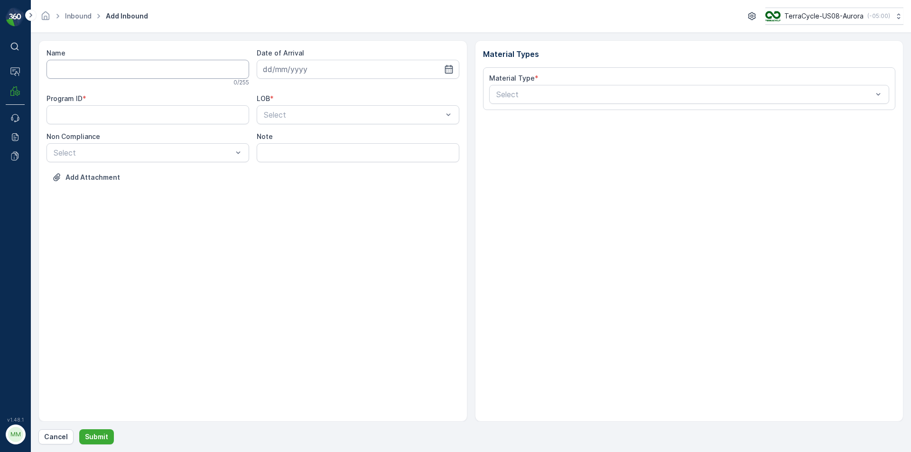
click at [114, 63] on input "Name" at bounding box center [147, 69] width 203 height 19
type input "1Z67052E0327282059"
click at [79, 429] on button "Submit" at bounding box center [96, 436] width 35 height 15
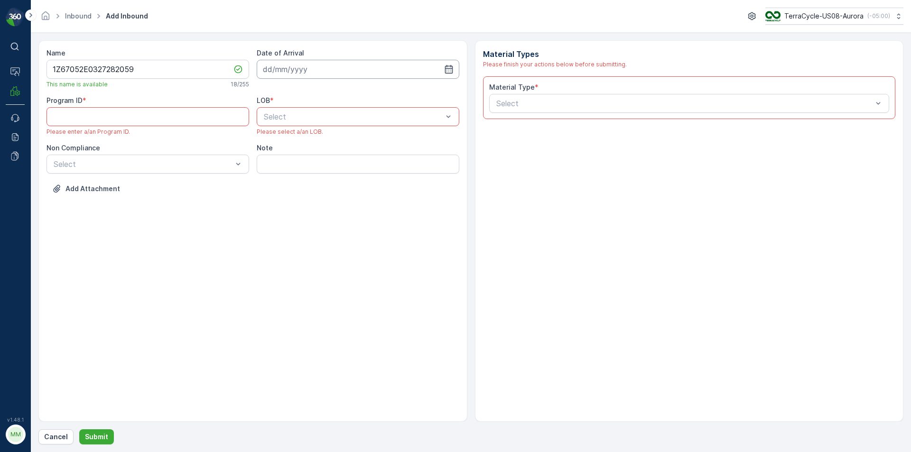
click at [272, 72] on input at bounding box center [358, 69] width 203 height 19
click at [356, 186] on div "22" at bounding box center [358, 186] width 15 height 15
type input "[DATE]"
click at [334, 120] on div at bounding box center [353, 116] width 181 height 9
click at [314, 154] on div "ZWB" at bounding box center [357, 156] width 191 height 9
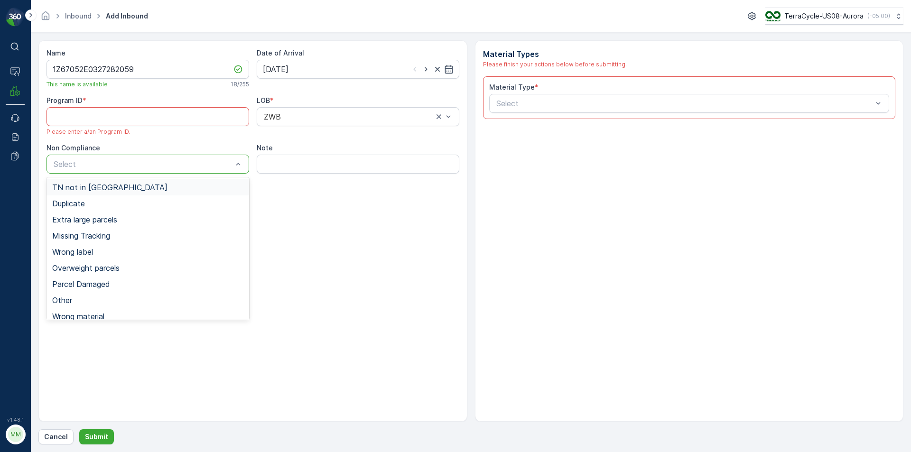
click at [198, 193] on div "TN not in [GEOGRAPHIC_DATA]" at bounding box center [147, 187] width 203 height 16
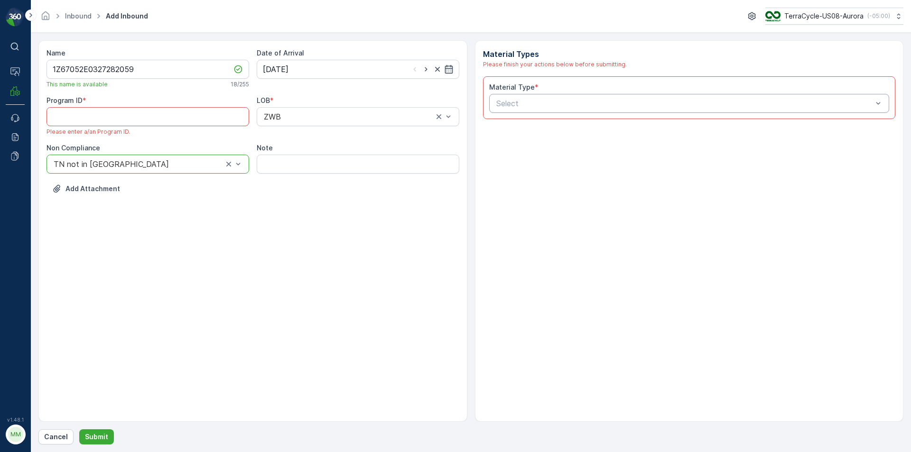
click at [573, 107] on div at bounding box center [684, 103] width 379 height 9
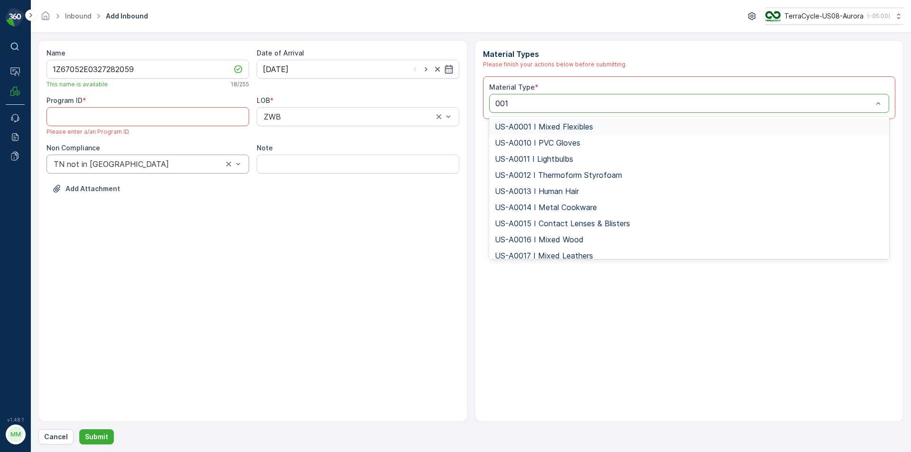
type input "0010"
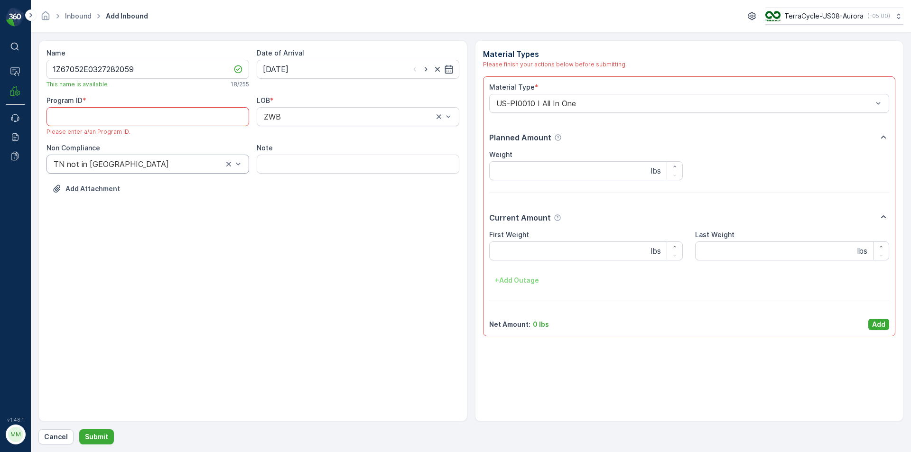
paste ID "CS25"
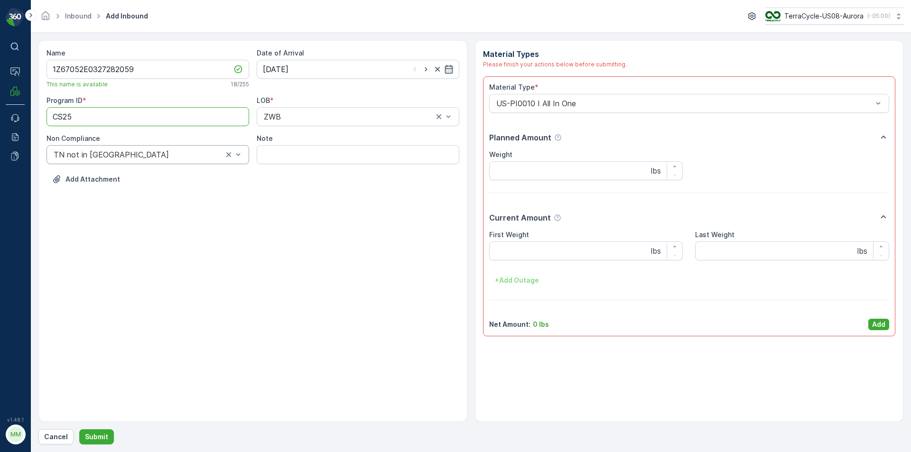
type ID "CS25"
click at [312, 278] on div "Name 1Z67052E0327282059 This name is available 18 / 255 Date of Arrival 22.08.2…" at bounding box center [252, 230] width 429 height 381
click at [890, 322] on div "Material Type * US-PI0010 I All In One Planned Amount Weight lbs Current Amount…" at bounding box center [689, 206] width 413 height 260
click at [885, 322] on button "Add" at bounding box center [878, 324] width 21 height 11
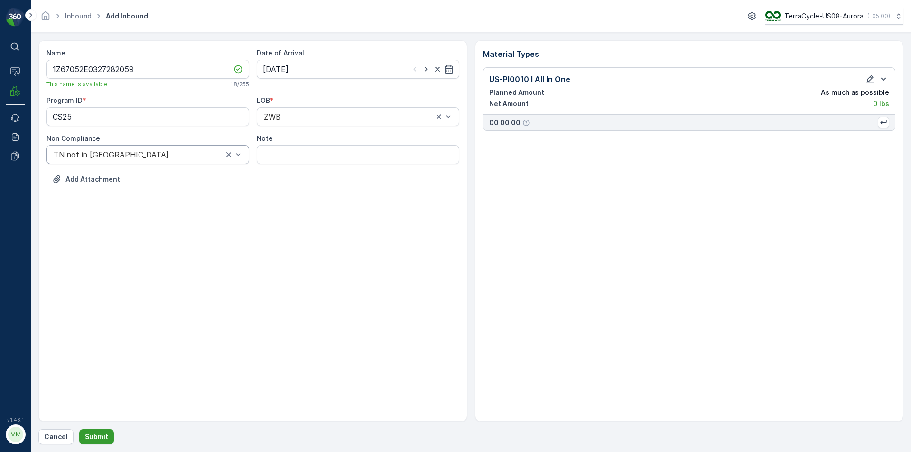
click at [98, 434] on p "Submit" at bounding box center [96, 436] width 23 height 9
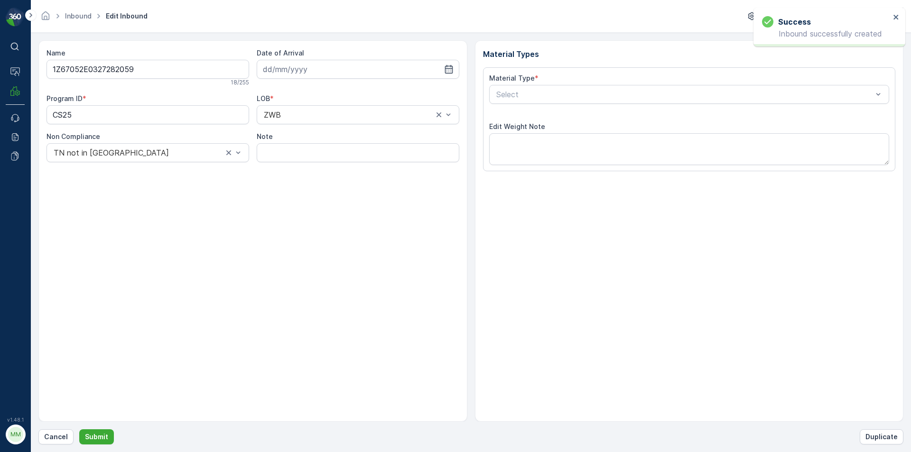
type input "[DATE]"
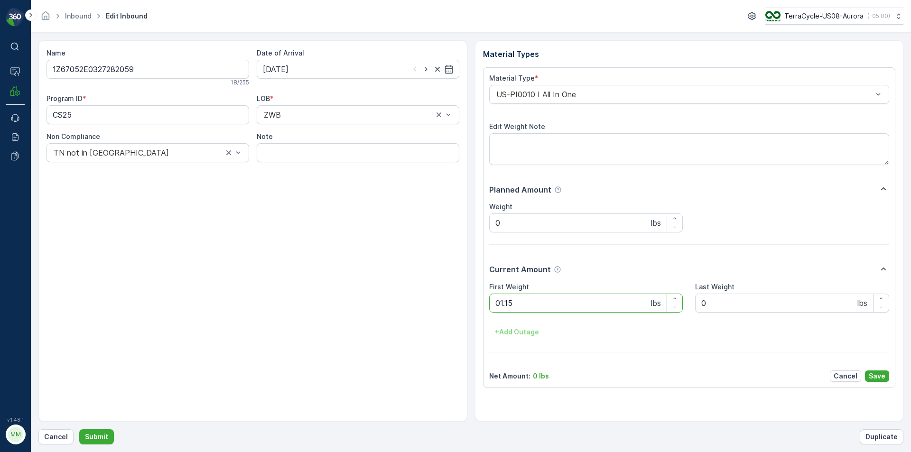
click at [79, 429] on button "Submit" at bounding box center [96, 436] width 35 height 15
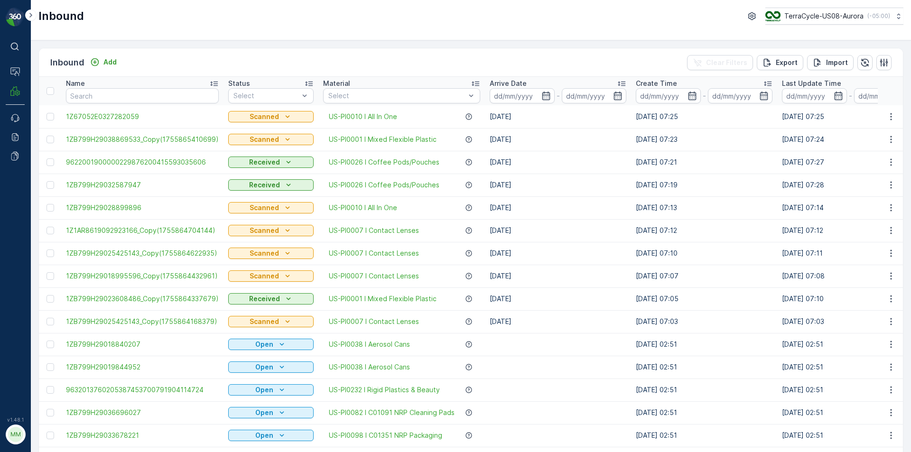
click at [110, 56] on div "Inbound Add Clear Filters Export Import" at bounding box center [471, 62] width 864 height 28
click at [111, 61] on p "Add" at bounding box center [109, 61] width 13 height 9
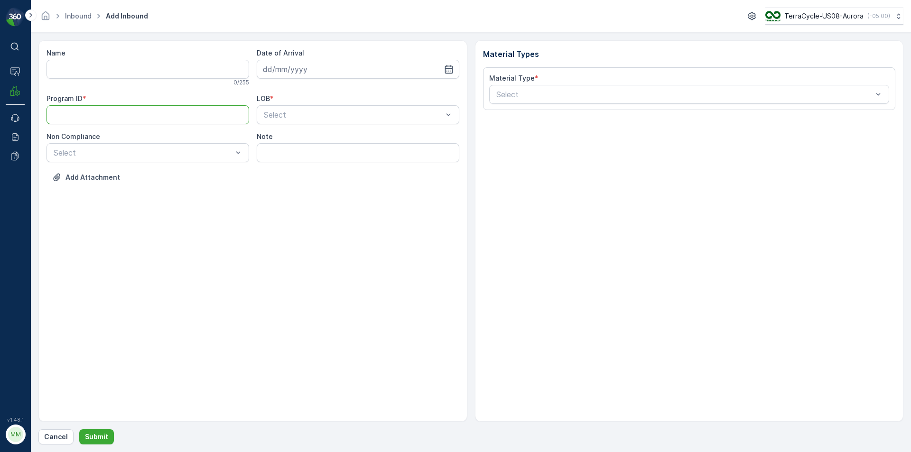
paste ID "CS25"
click at [121, 117] on ID "CS25" at bounding box center [147, 114] width 203 height 19
click at [114, 118] on ID "CS25" at bounding box center [147, 114] width 203 height 19
type ID "CS8"
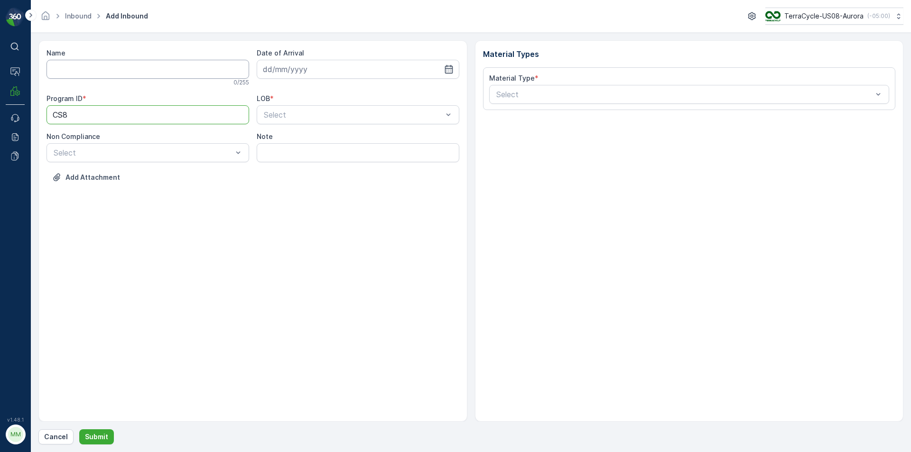
click at [114, 67] on input "Name" at bounding box center [147, 69] width 203 height 19
type input "1ZB799H29015408798"
click at [79, 429] on button "Submit" at bounding box center [96, 436] width 35 height 15
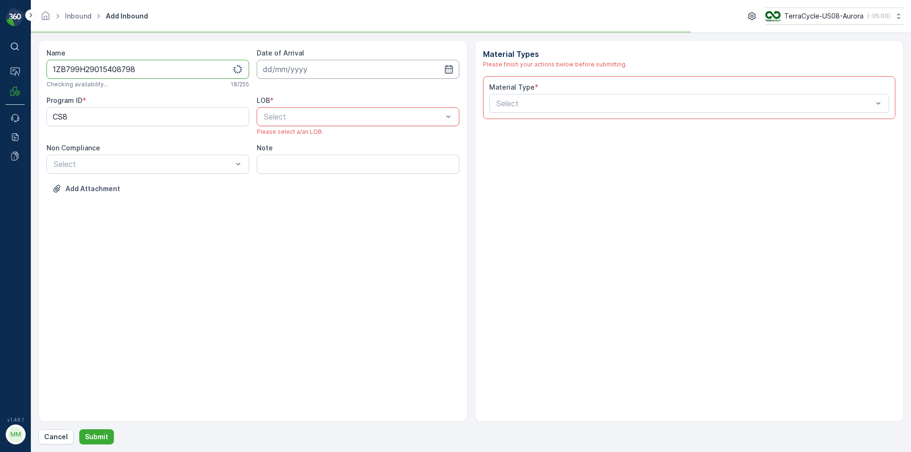
click at [316, 67] on input at bounding box center [358, 69] width 203 height 19
click at [359, 187] on div "22" at bounding box center [358, 186] width 15 height 15
type input "[DATE]"
click at [346, 123] on div "Select" at bounding box center [358, 116] width 203 height 19
click at [326, 139] on div "NRP" at bounding box center [357, 140] width 191 height 9
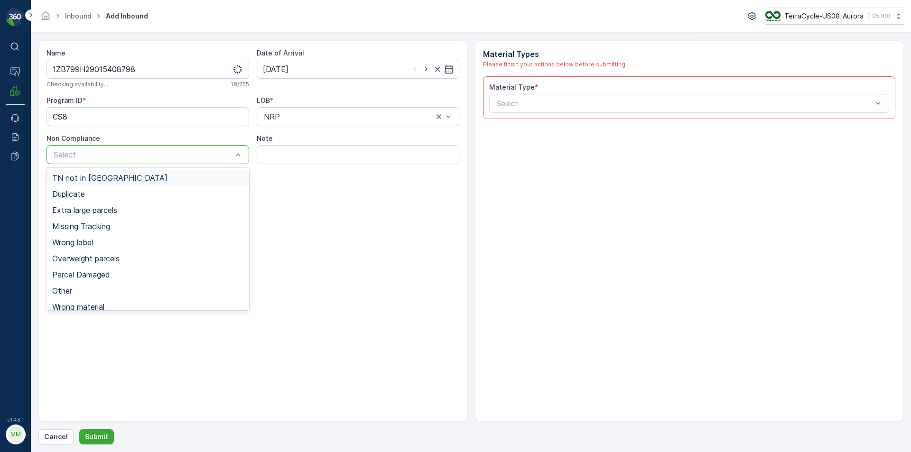
click at [190, 176] on div "TN not in [GEOGRAPHIC_DATA]" at bounding box center [147, 178] width 191 height 9
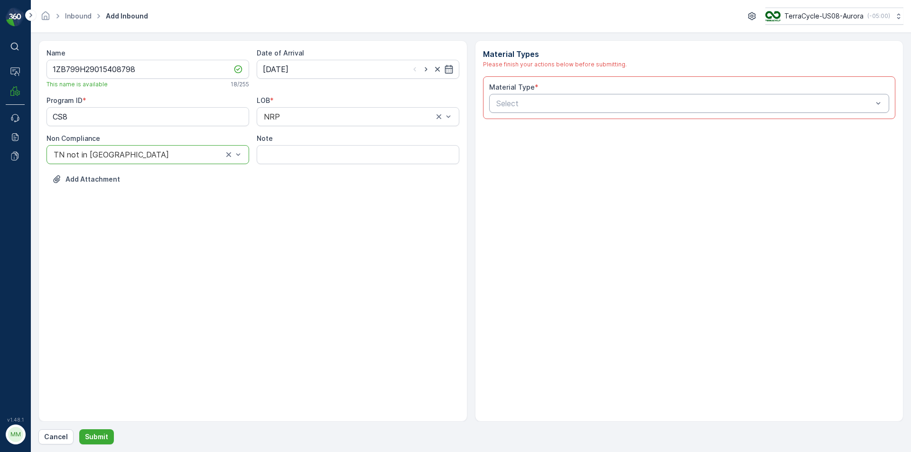
click at [594, 102] on div at bounding box center [684, 103] width 379 height 9
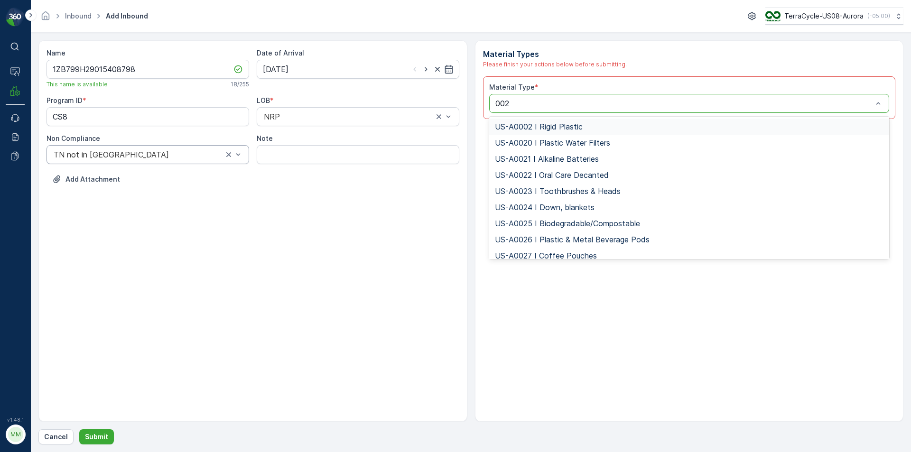
type input "0026"
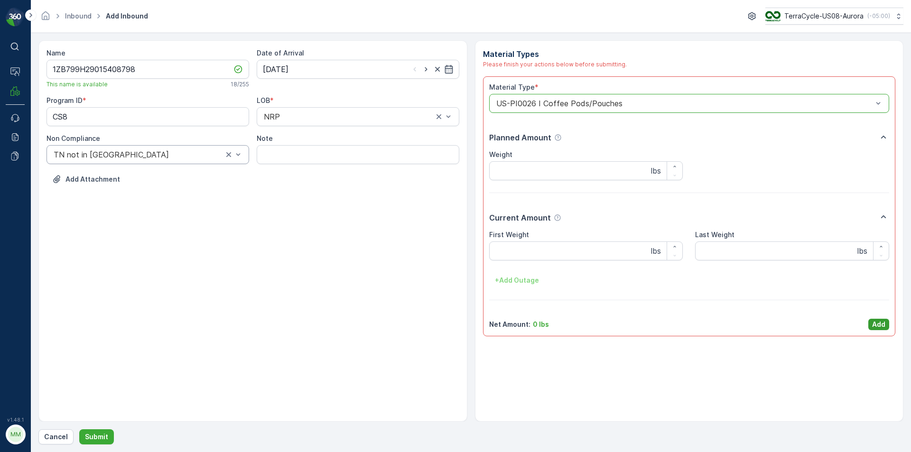
click at [875, 323] on p "Add" at bounding box center [878, 324] width 13 height 9
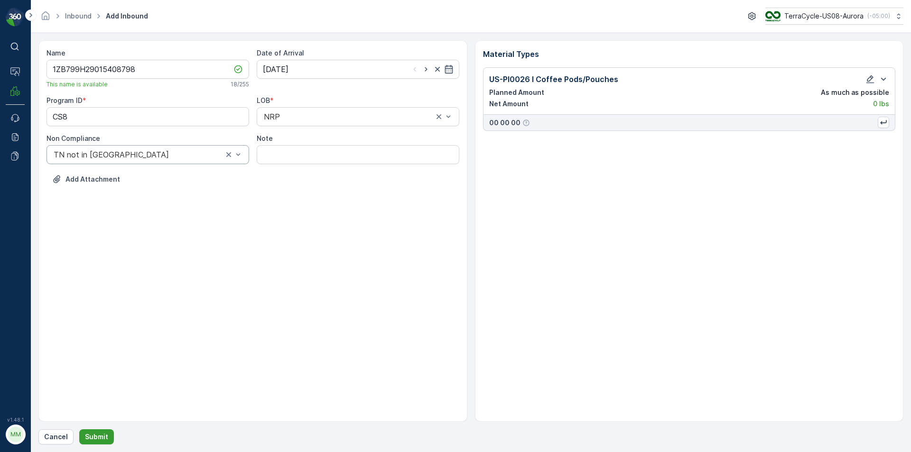
click at [93, 438] on p "Submit" at bounding box center [96, 436] width 23 height 9
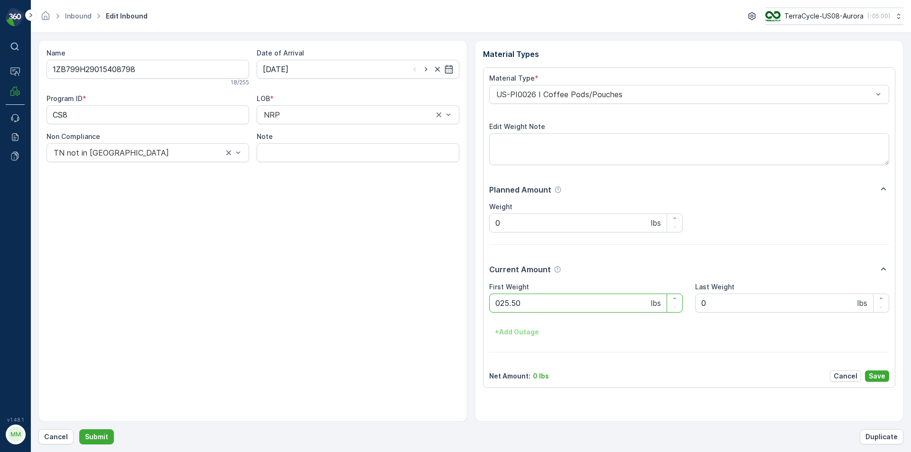
click at [79, 429] on button "Submit" at bounding box center [96, 436] width 35 height 15
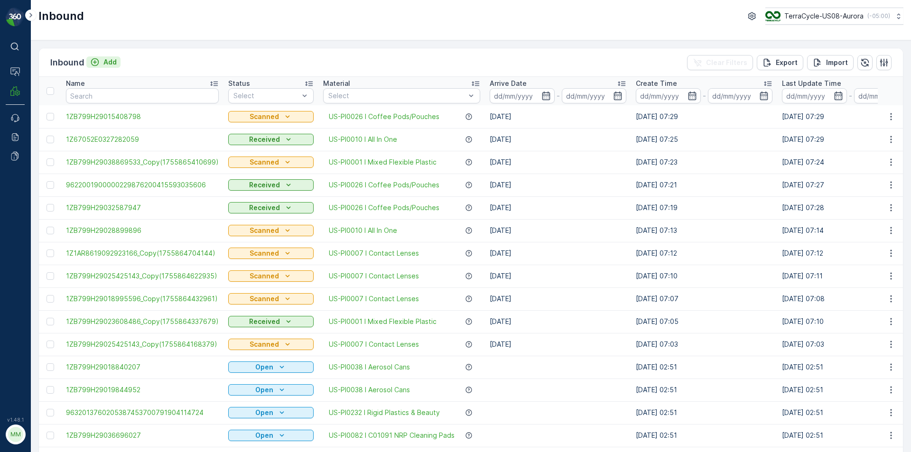
click at [107, 60] on p "Add" at bounding box center [109, 61] width 13 height 9
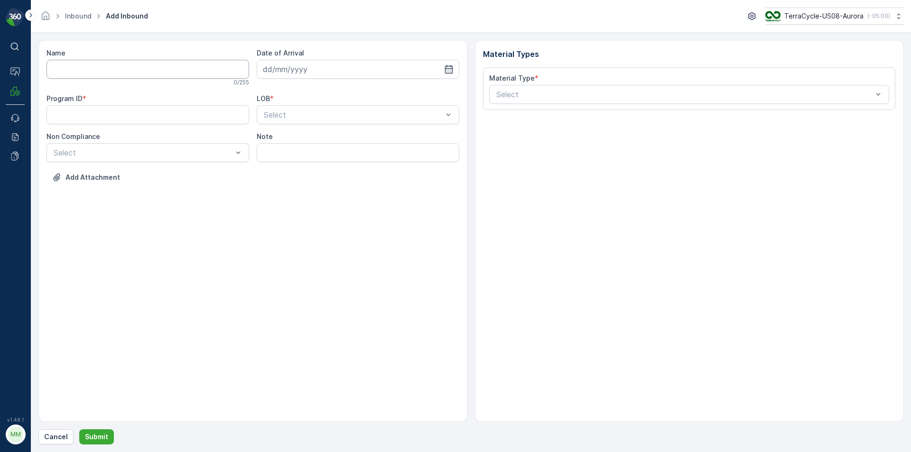
click at [112, 68] on input "Name" at bounding box center [147, 69] width 203 height 19
type input "1Z1AR8619095657421"
click at [79, 429] on button "Submit" at bounding box center [96, 436] width 35 height 15
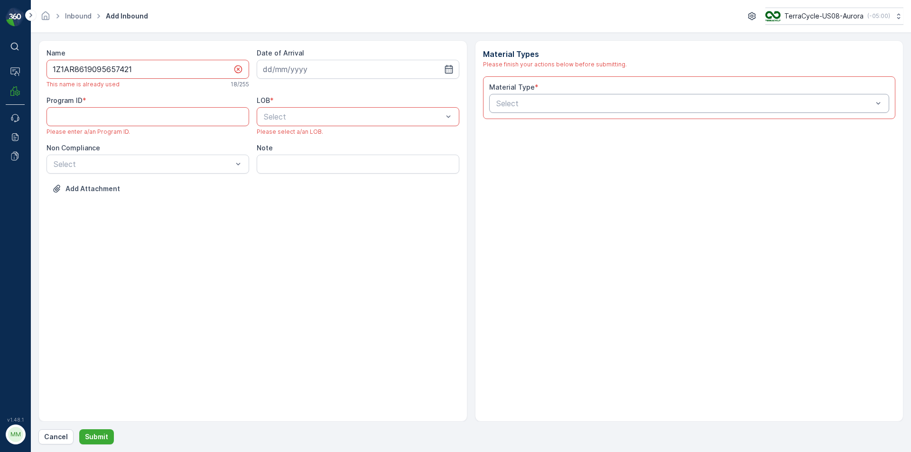
click at [602, 100] on div at bounding box center [684, 103] width 379 height 9
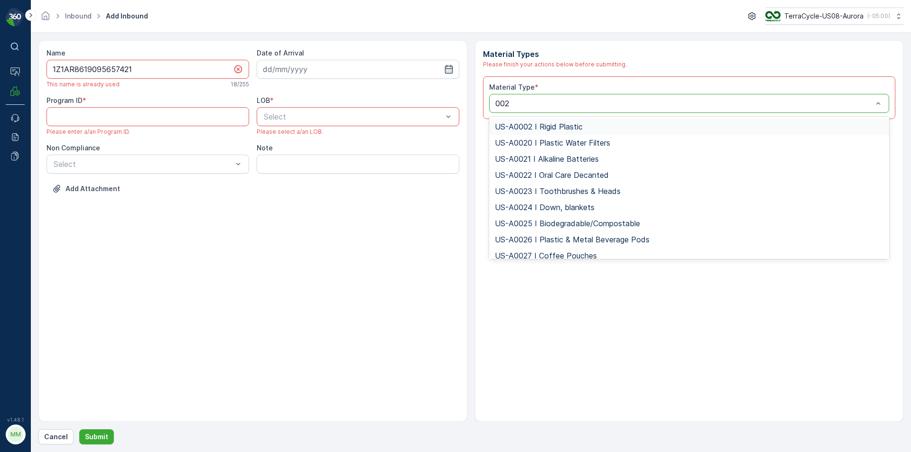
type input "0026"
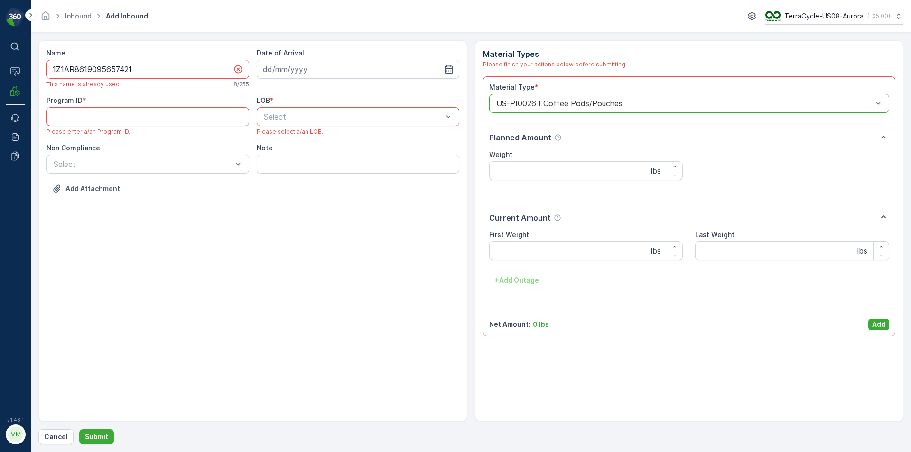
click at [602, 100] on div at bounding box center [684, 103] width 379 height 9
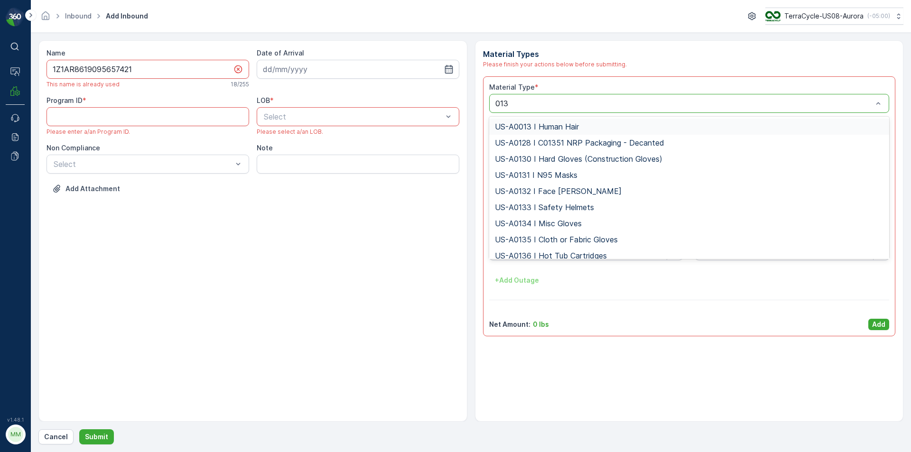
type input "0139"
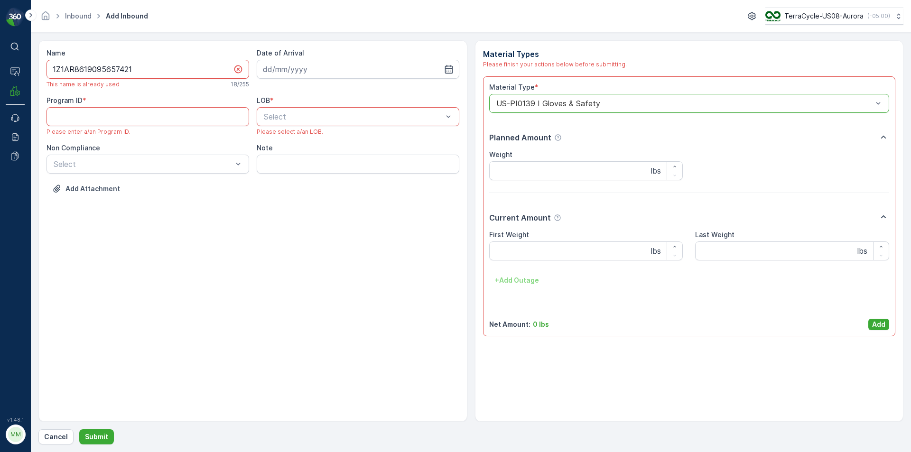
click at [369, 124] on div "Select" at bounding box center [358, 116] width 203 height 19
click at [339, 156] on div "ZWB" at bounding box center [357, 156] width 191 height 9
click at [352, 77] on input at bounding box center [358, 69] width 203 height 19
click at [356, 187] on div "22" at bounding box center [358, 186] width 15 height 15
type input "[DATE]"
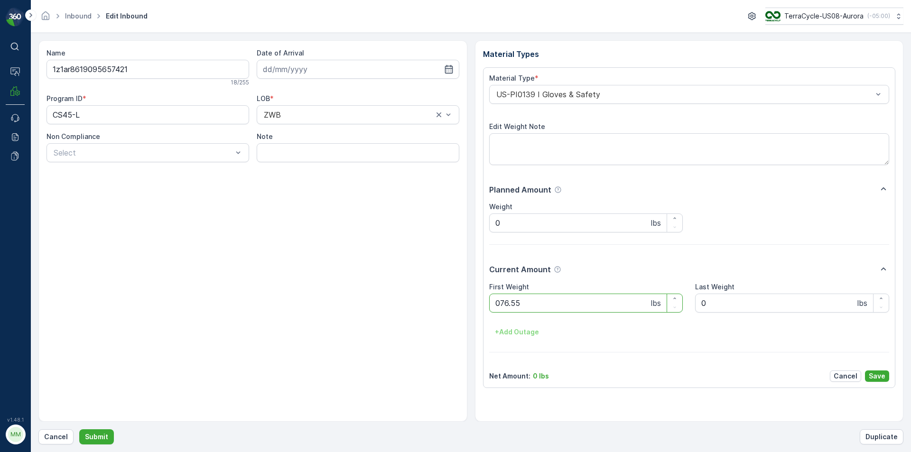
click at [79, 429] on button "Submit" at bounding box center [96, 436] width 35 height 15
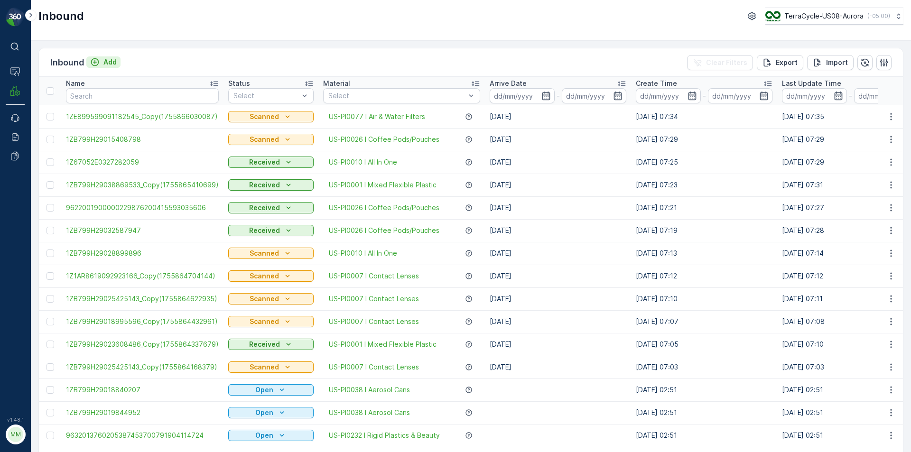
click at [92, 61] on icon "Add" at bounding box center [95, 62] width 8 height 8
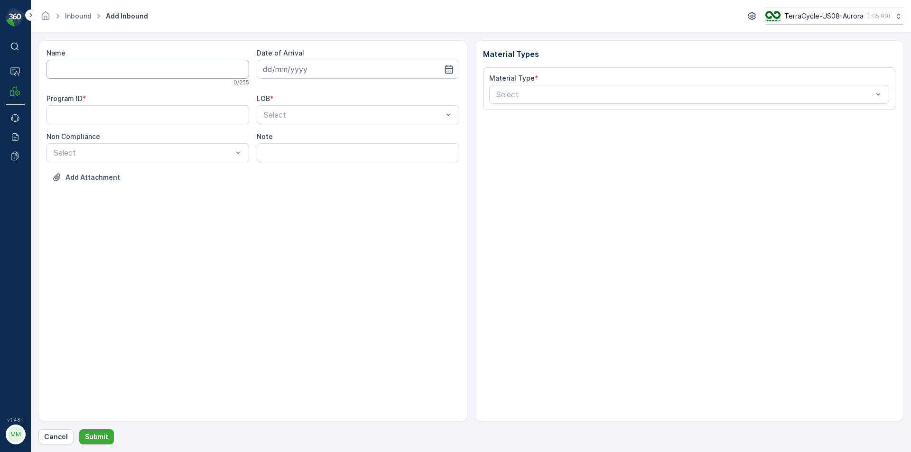
click at [120, 74] on input "Name" at bounding box center [147, 69] width 203 height 19
type input "4206050655809201990329596600225456"
click at [79, 429] on button "Submit" at bounding box center [96, 436] width 35 height 15
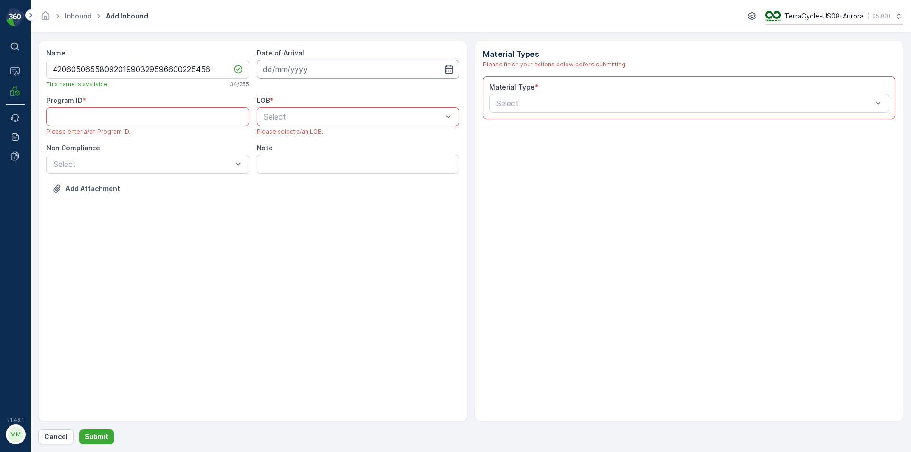
click at [313, 66] on input at bounding box center [358, 69] width 203 height 19
click at [359, 189] on div "22" at bounding box center [358, 186] width 15 height 15
type input "[DATE]"
click at [360, 123] on div "Select" at bounding box center [358, 116] width 203 height 19
click at [328, 158] on div "ZWB" at bounding box center [357, 156] width 191 height 9
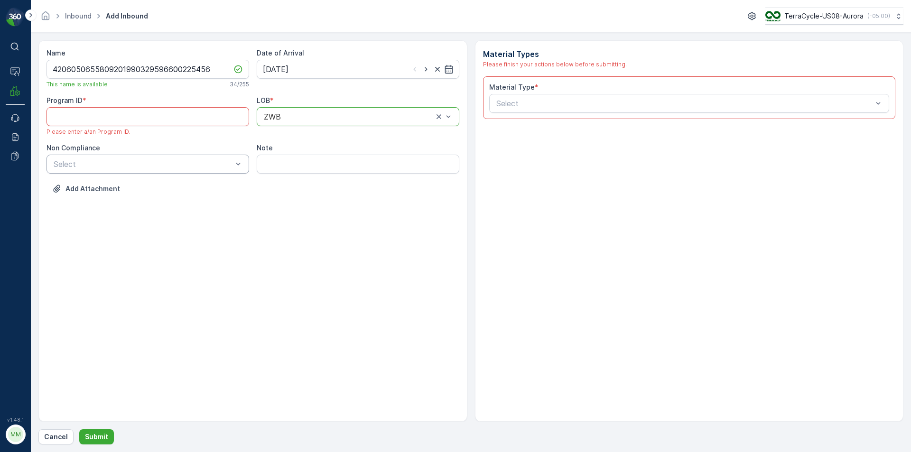
click at [233, 171] on div at bounding box center [237, 164] width 9 height 18
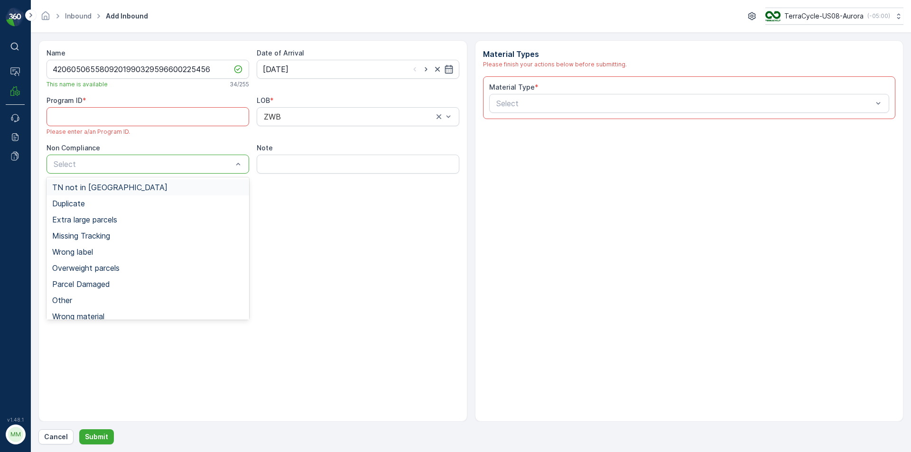
click at [212, 188] on div "TN not in [GEOGRAPHIC_DATA]" at bounding box center [147, 187] width 191 height 9
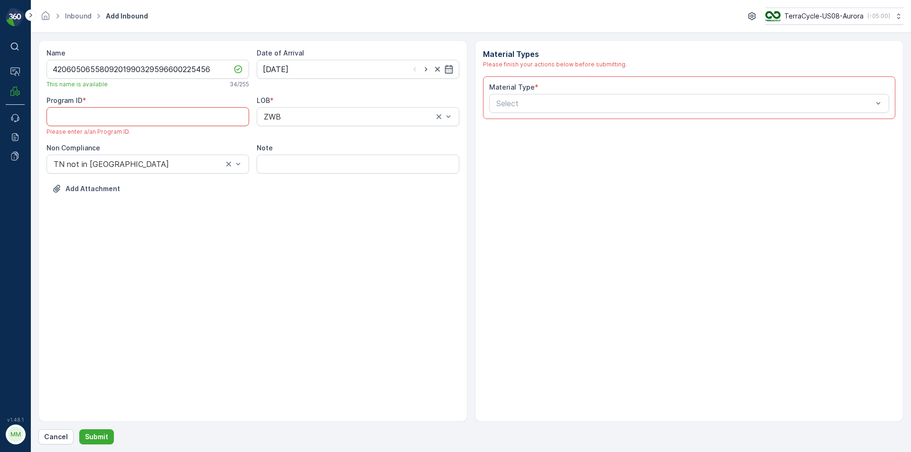
paste ID "934"
type ID "934"
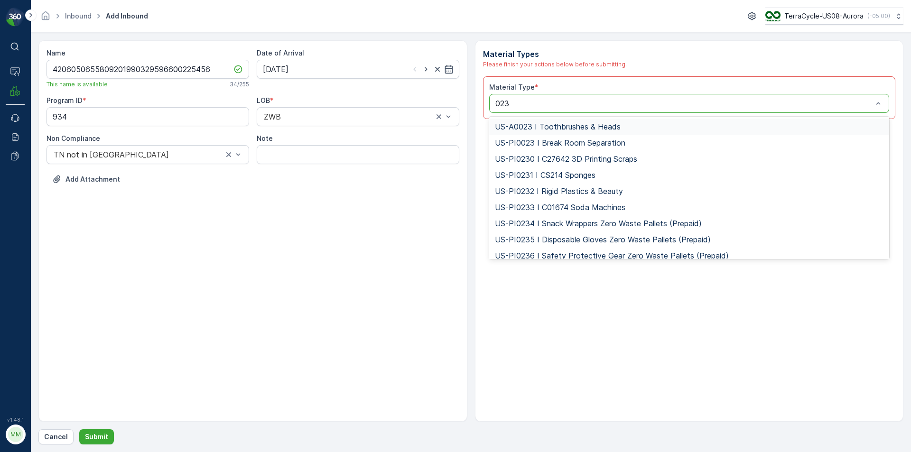
type input "0232"
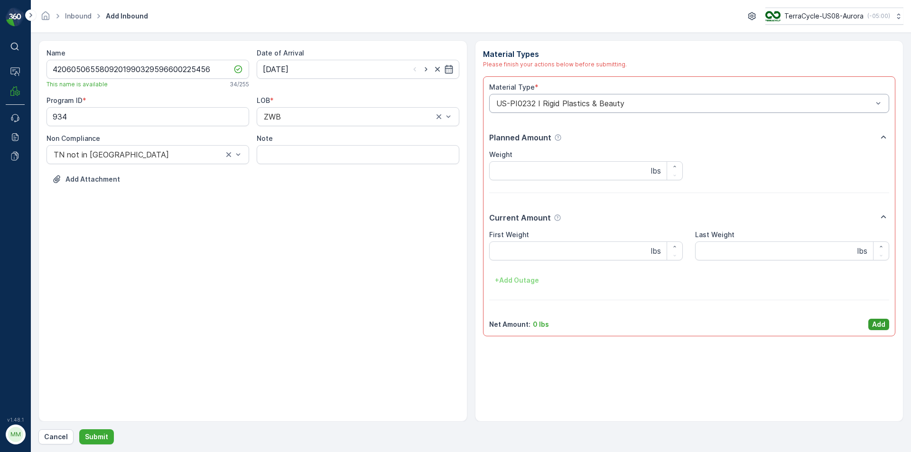
click at [881, 328] on p "Add" at bounding box center [878, 324] width 13 height 9
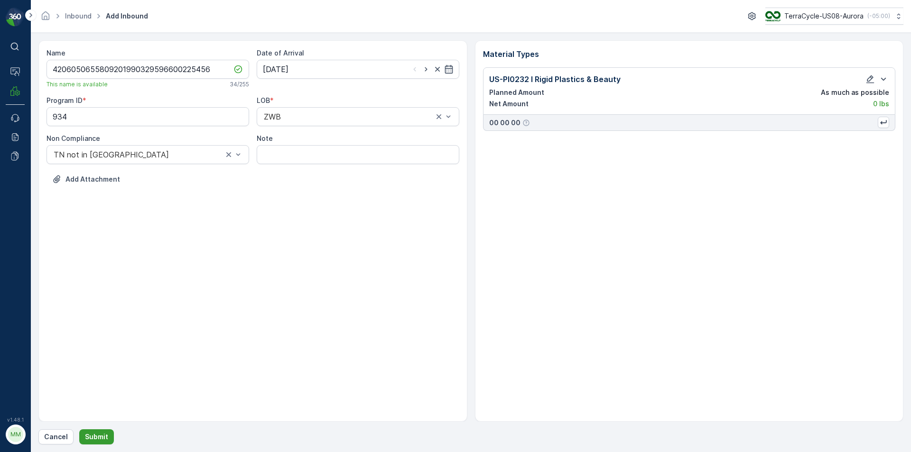
click at [105, 441] on p "Submit" at bounding box center [96, 436] width 23 height 9
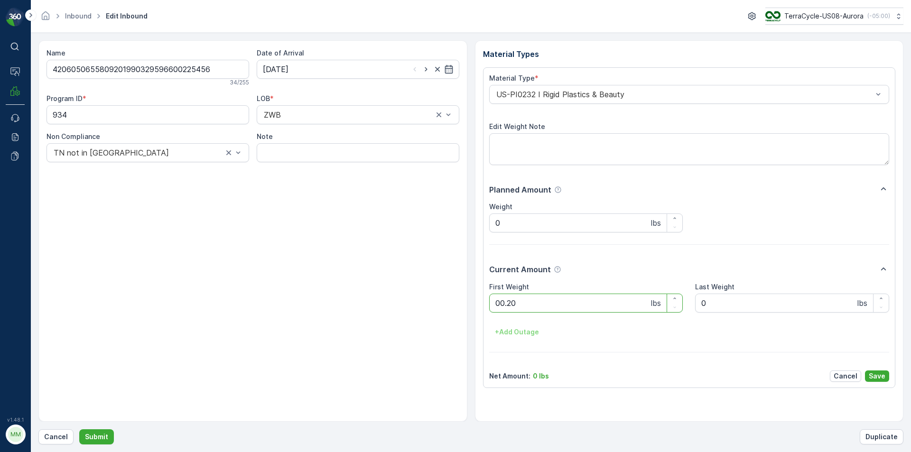
click at [79, 429] on button "Submit" at bounding box center [96, 436] width 35 height 15
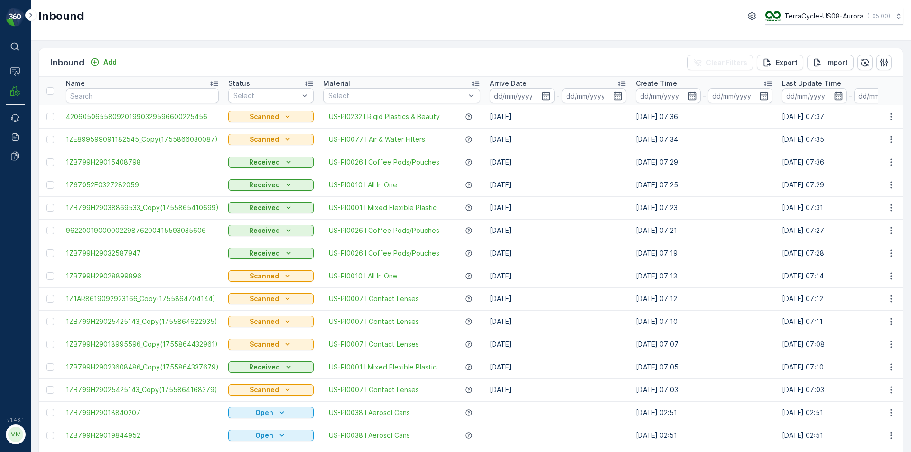
drag, startPoint x: 116, startPoint y: 57, endPoint x: 122, endPoint y: 59, distance: 7.1
click at [116, 56] on div "Inbound Add" at bounding box center [85, 62] width 70 height 13
click at [111, 60] on p "Add" at bounding box center [109, 61] width 13 height 9
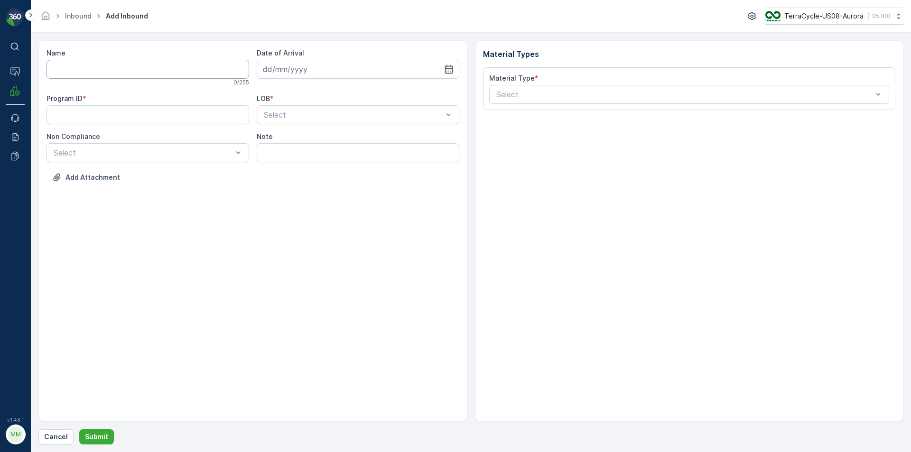
click at [119, 71] on input "Name" at bounding box center [147, 69] width 203 height 19
type input "4206050655809201990329596600225401"
click at [79, 429] on button "Submit" at bounding box center [96, 436] width 35 height 15
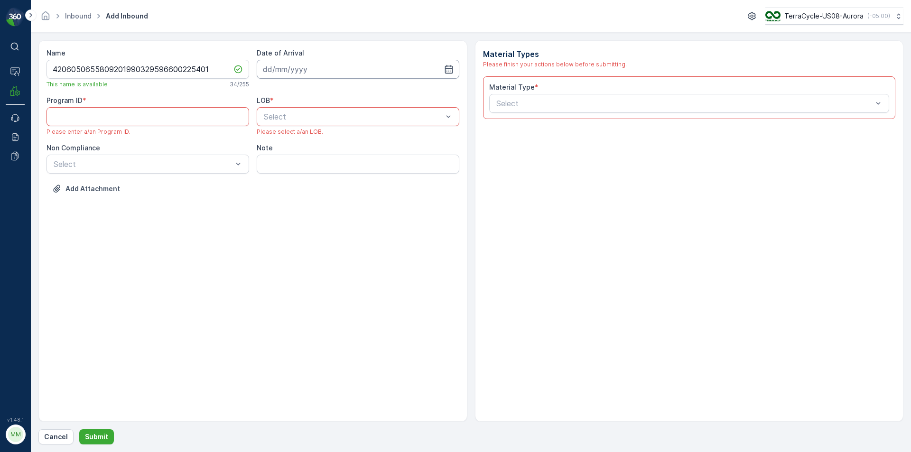
click at [328, 78] on input at bounding box center [358, 69] width 203 height 19
click at [358, 188] on div "22" at bounding box center [358, 186] width 15 height 15
type input "[DATE]"
click at [353, 115] on div at bounding box center [353, 116] width 181 height 9
drag, startPoint x: 320, startPoint y: 156, endPoint x: 303, endPoint y: 159, distance: 16.9
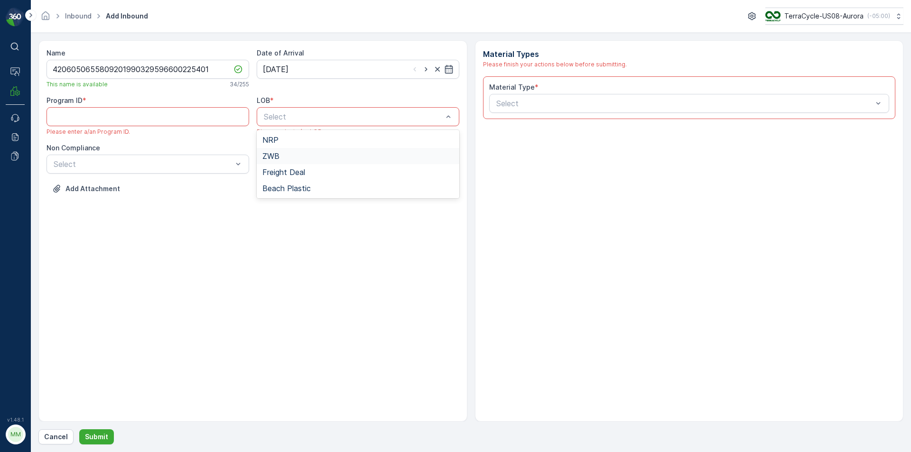
click at [321, 155] on div "ZWB" at bounding box center [357, 156] width 191 height 9
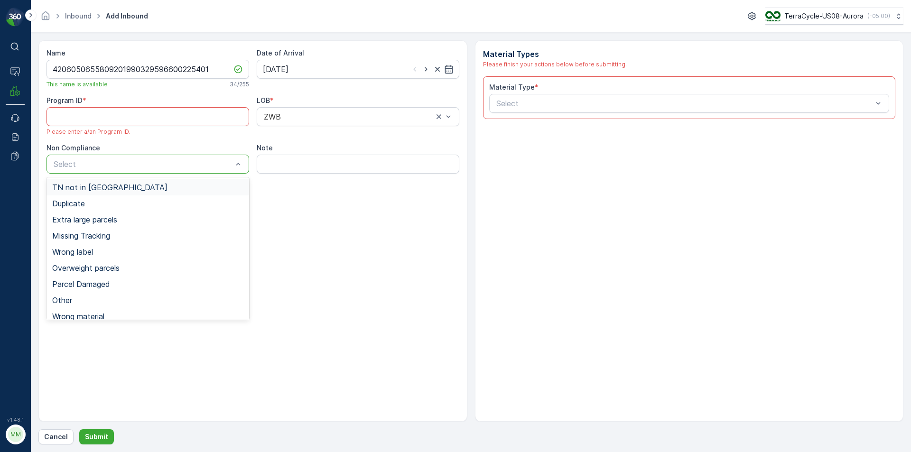
click at [194, 162] on div at bounding box center [143, 164] width 181 height 9
click at [167, 192] on div "TN not in [GEOGRAPHIC_DATA]" at bounding box center [147, 187] width 203 height 16
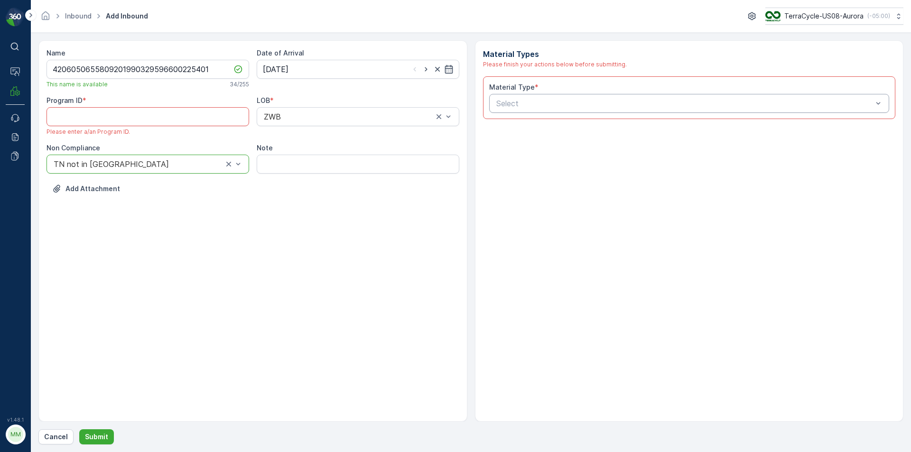
click at [533, 102] on div at bounding box center [684, 103] width 379 height 9
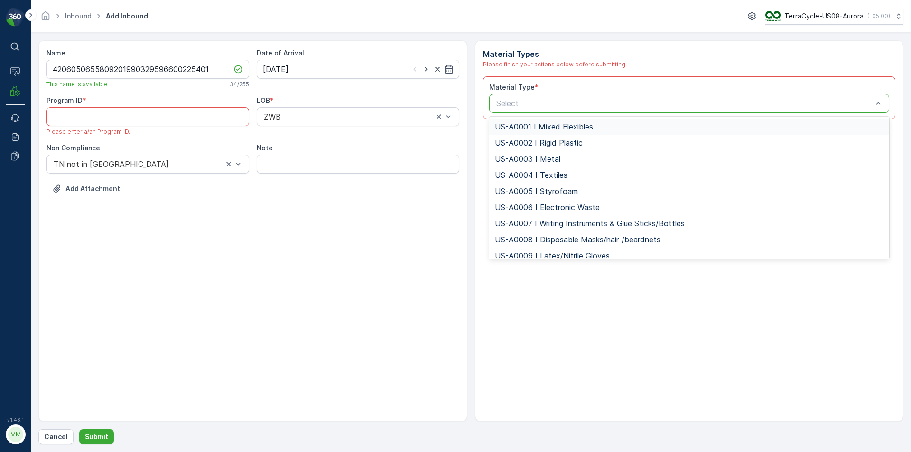
click at [322, 316] on div "Name 4206050655809201990329596600225401 This name is available 34 / 255 Date of…" at bounding box center [252, 230] width 429 height 381
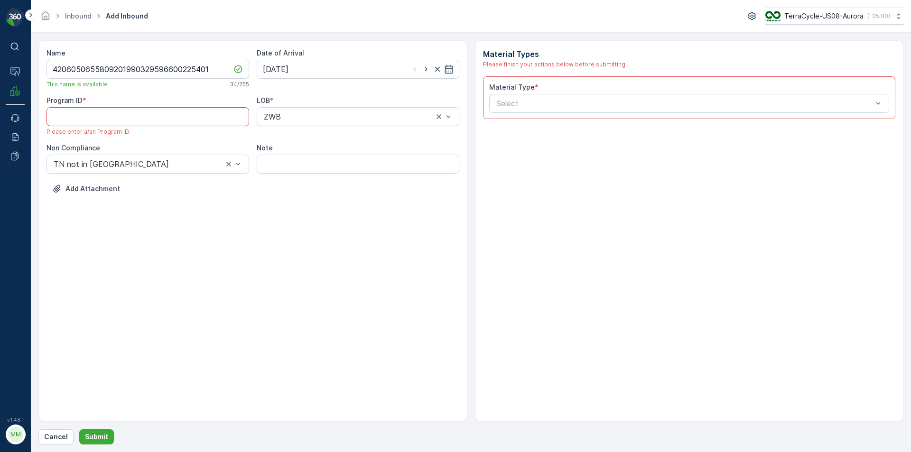
paste ID "901"
type ID "901"
click at [505, 112] on div "Select" at bounding box center [689, 103] width 400 height 19
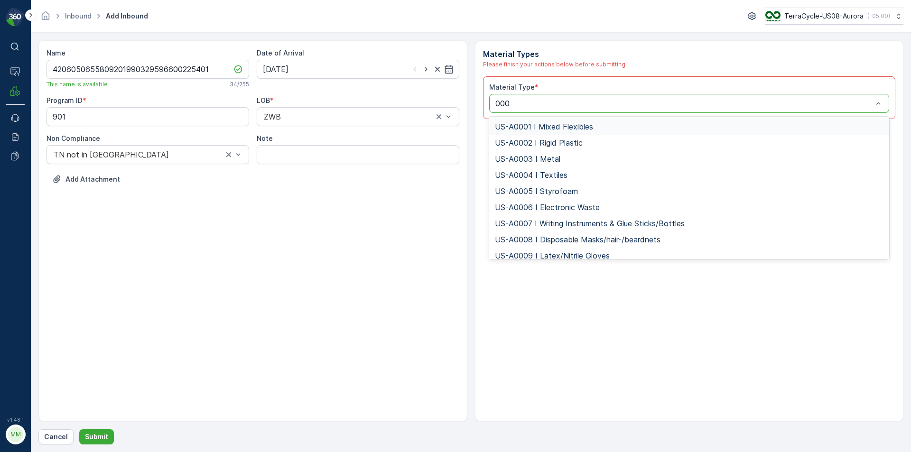
type input "0001"
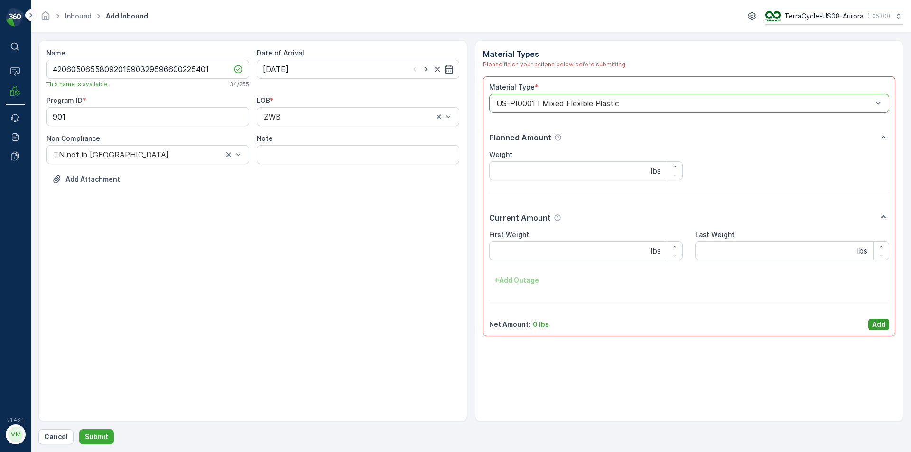
click at [882, 321] on p "Add" at bounding box center [878, 324] width 13 height 9
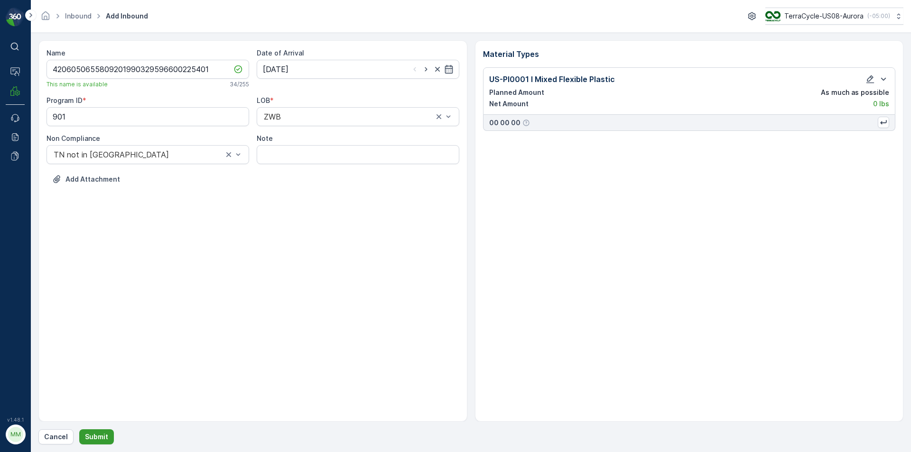
click at [102, 438] on p "Submit" at bounding box center [96, 436] width 23 height 9
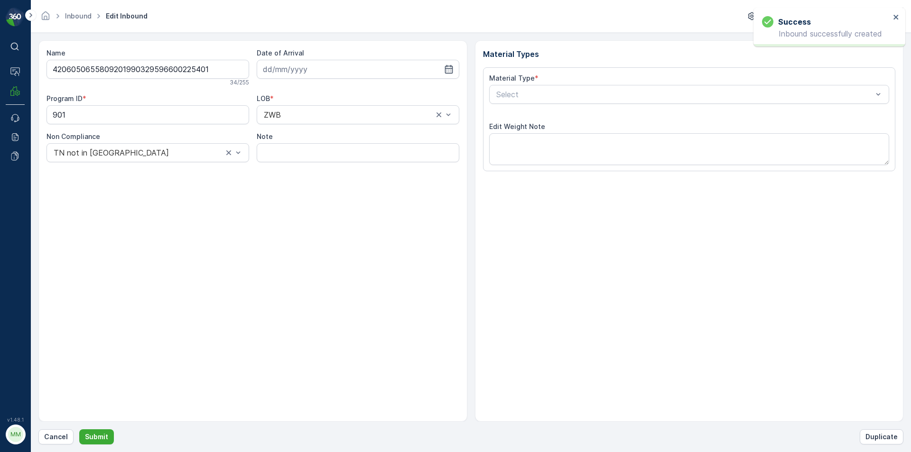
type input "[DATE]"
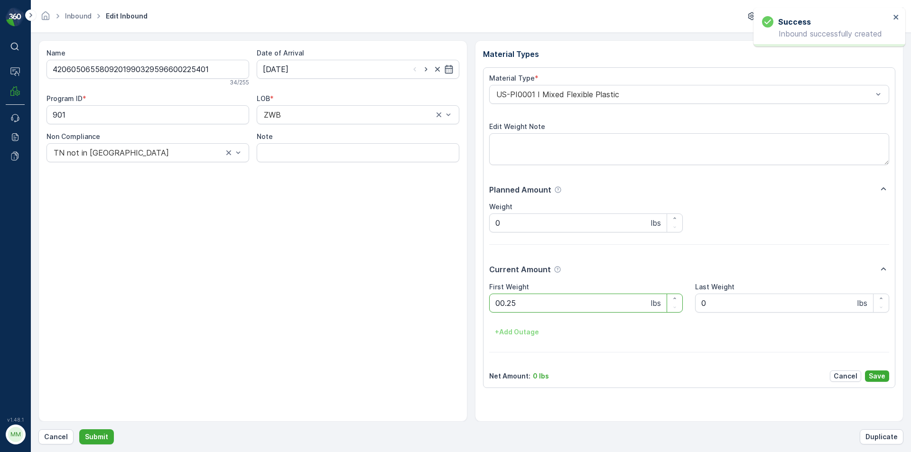
click at [79, 429] on button "Submit" at bounding box center [96, 436] width 35 height 15
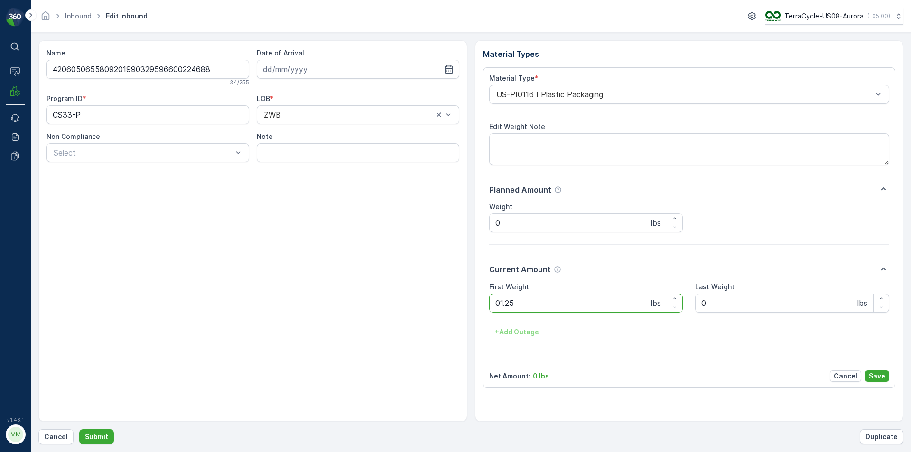
click at [79, 429] on button "Submit" at bounding box center [96, 436] width 35 height 15
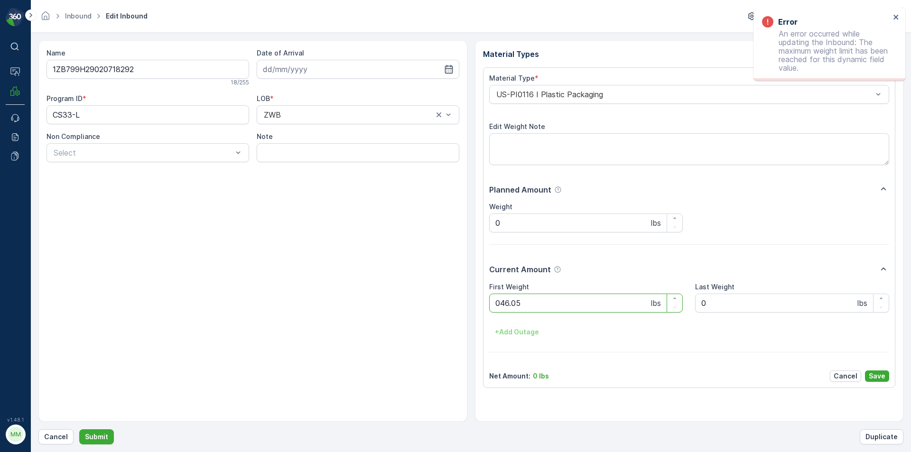
click at [79, 429] on button "Submit" at bounding box center [96, 436] width 35 height 15
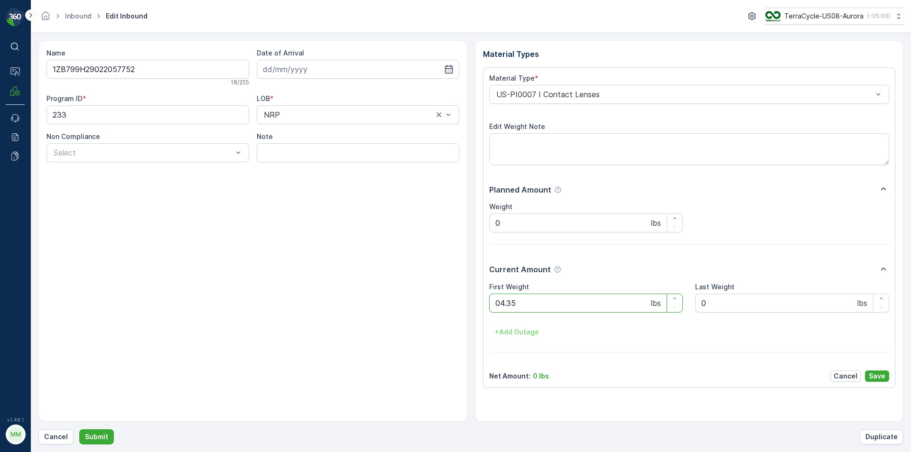
click at [79, 429] on button "Submit" at bounding box center [96, 436] width 35 height 15
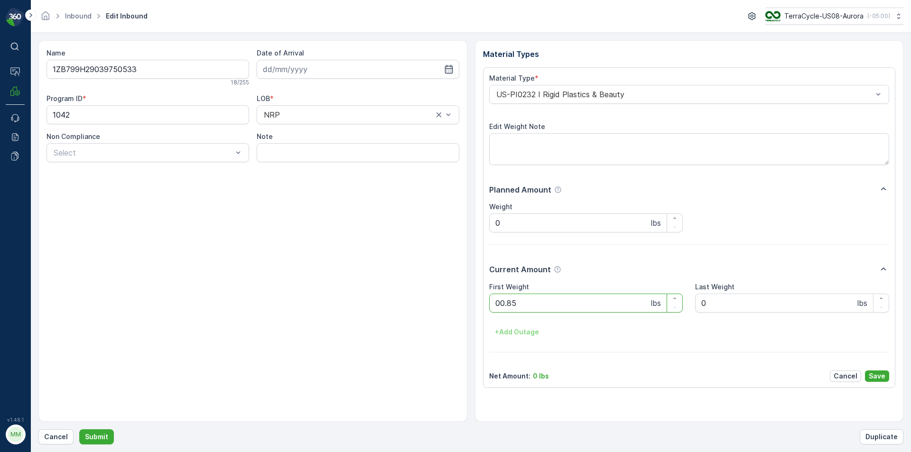
click at [79, 429] on button "Submit" at bounding box center [96, 436] width 35 height 15
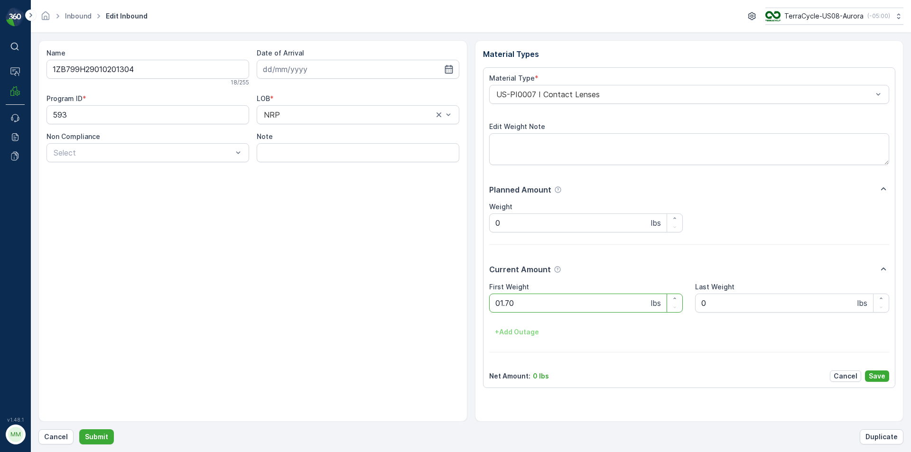
click at [79, 429] on button "Submit" at bounding box center [96, 436] width 35 height 15
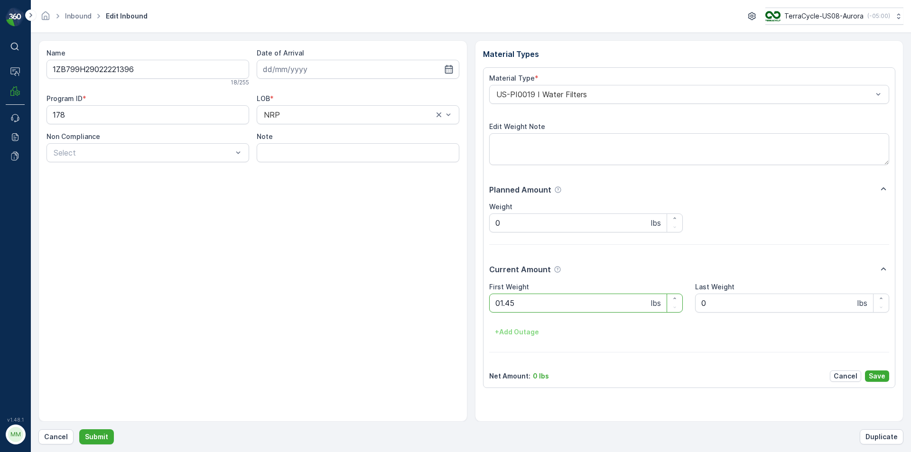
click at [79, 429] on button "Submit" at bounding box center [96, 436] width 35 height 15
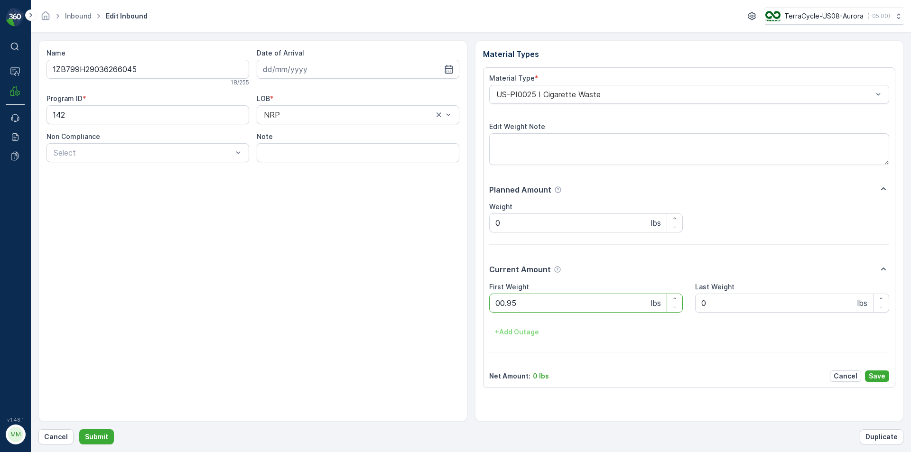
click at [79, 429] on button "Submit" at bounding box center [96, 436] width 35 height 15
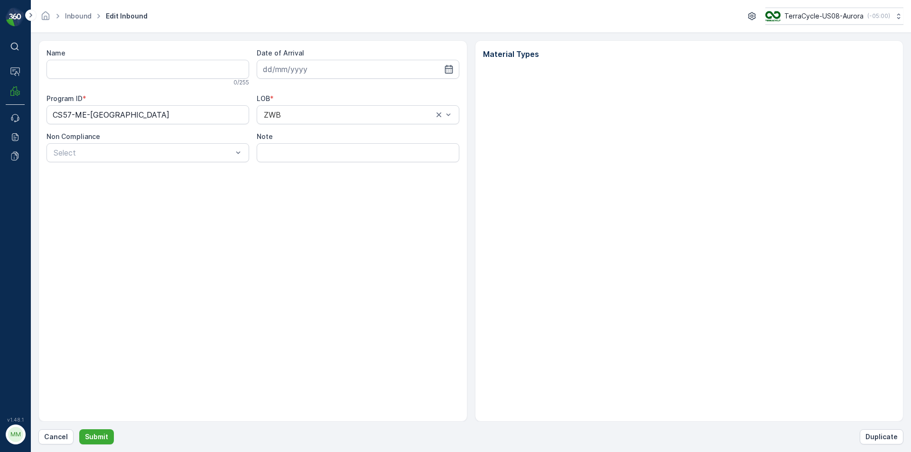
type input "1ZB799H29020551346"
type input "[DATE]"
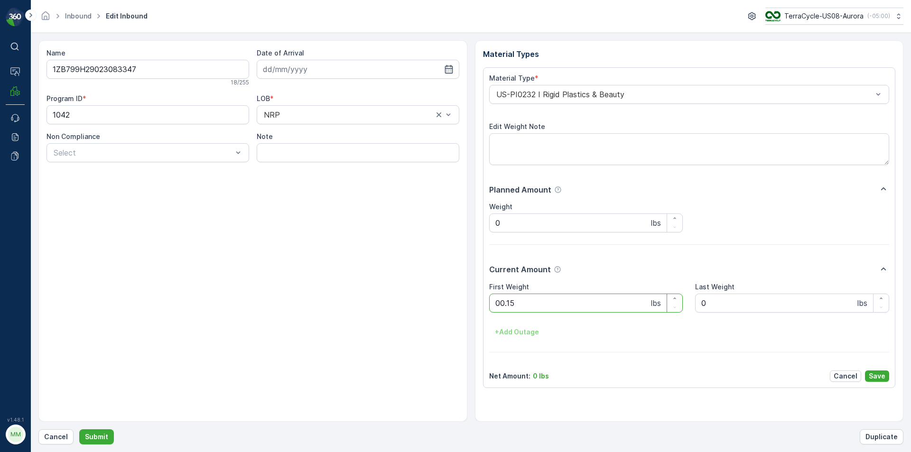
click at [79, 429] on button "Submit" at bounding box center [96, 436] width 35 height 15
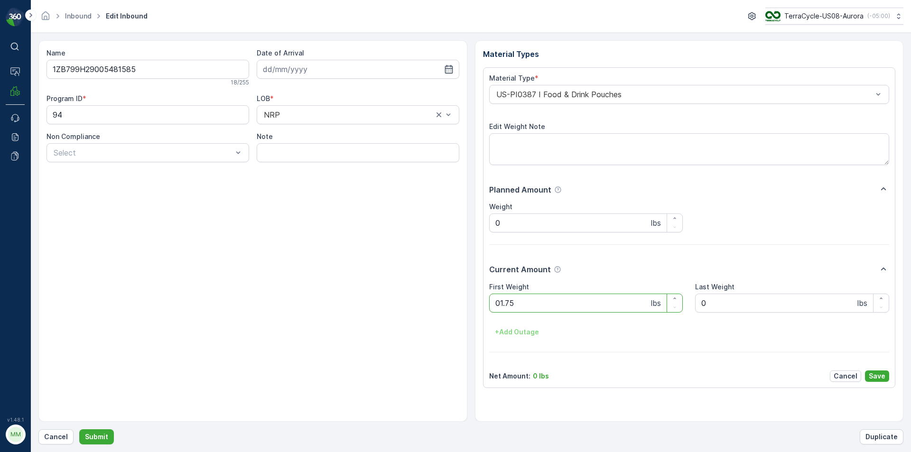
click at [79, 429] on button "Submit" at bounding box center [96, 436] width 35 height 15
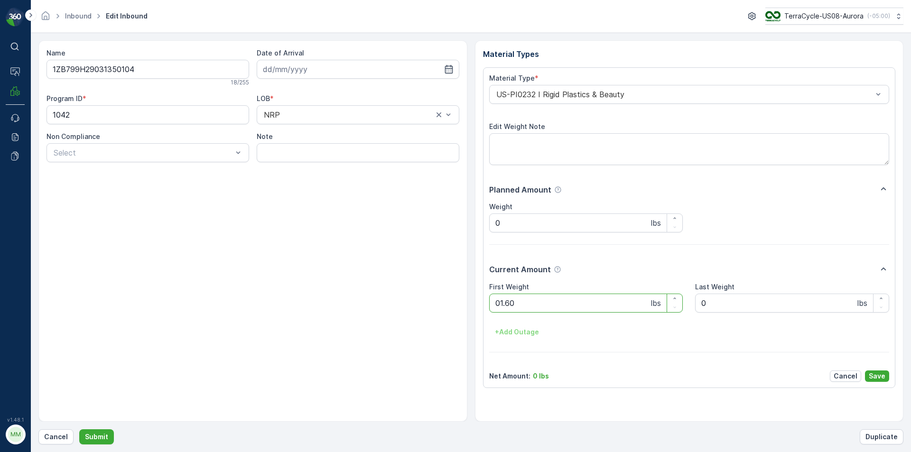
click at [79, 429] on button "Submit" at bounding box center [96, 436] width 35 height 15
